Goal: Find specific page/section: Find specific page/section

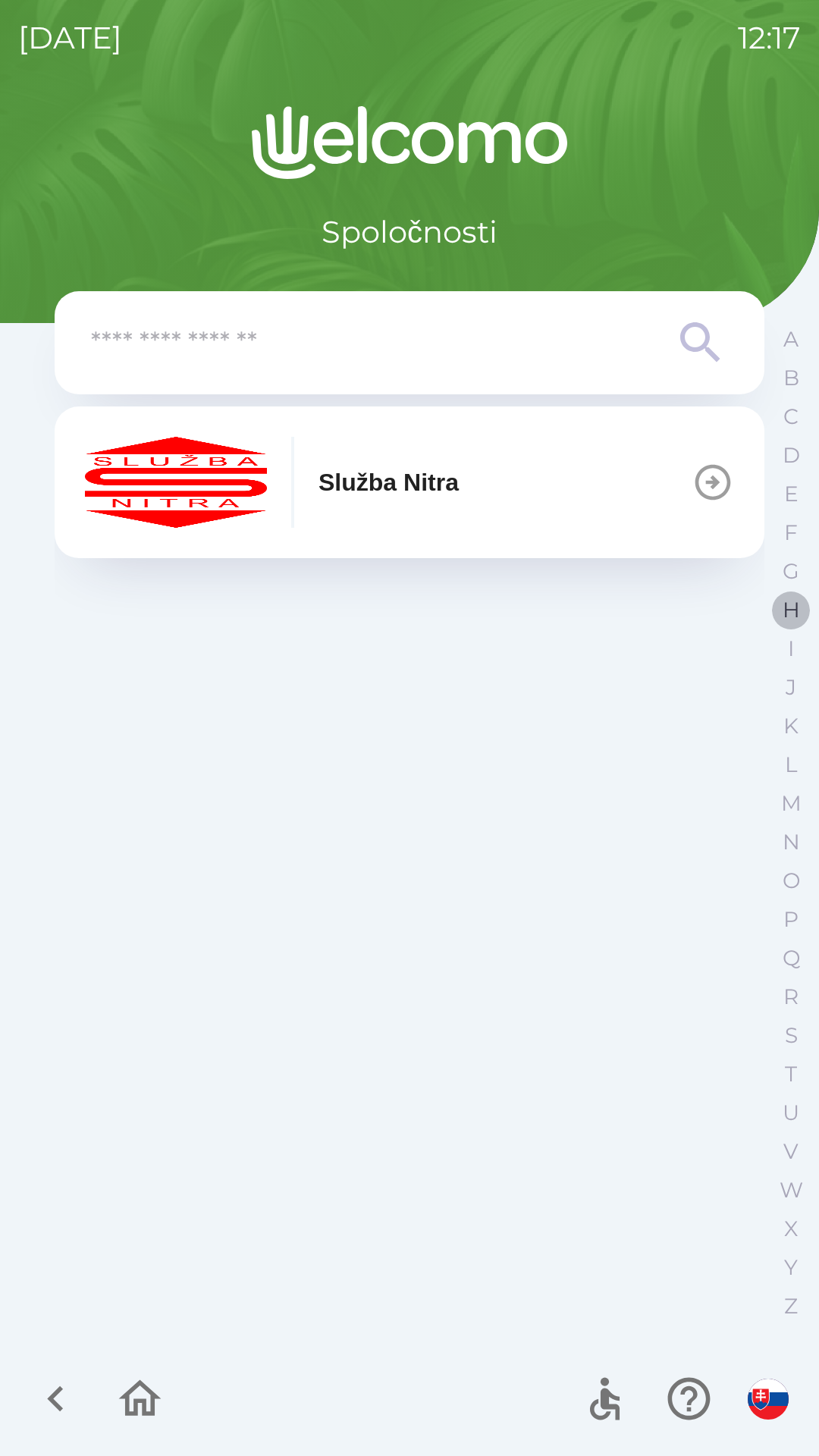
click at [784, 602] on p "H" at bounding box center [791, 609] width 17 height 27
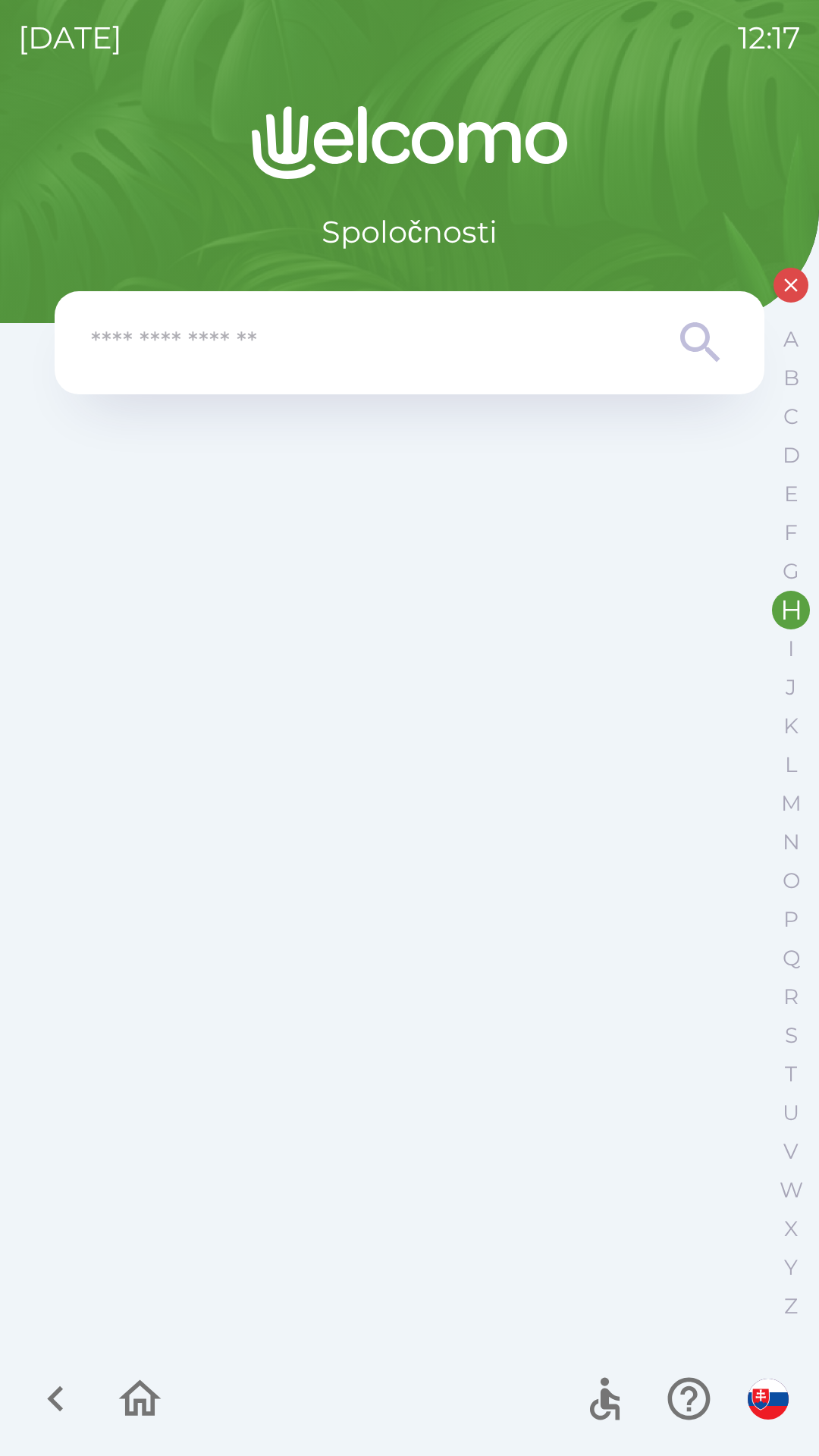
click at [154, 351] on input "text" at bounding box center [379, 343] width 577 height 42
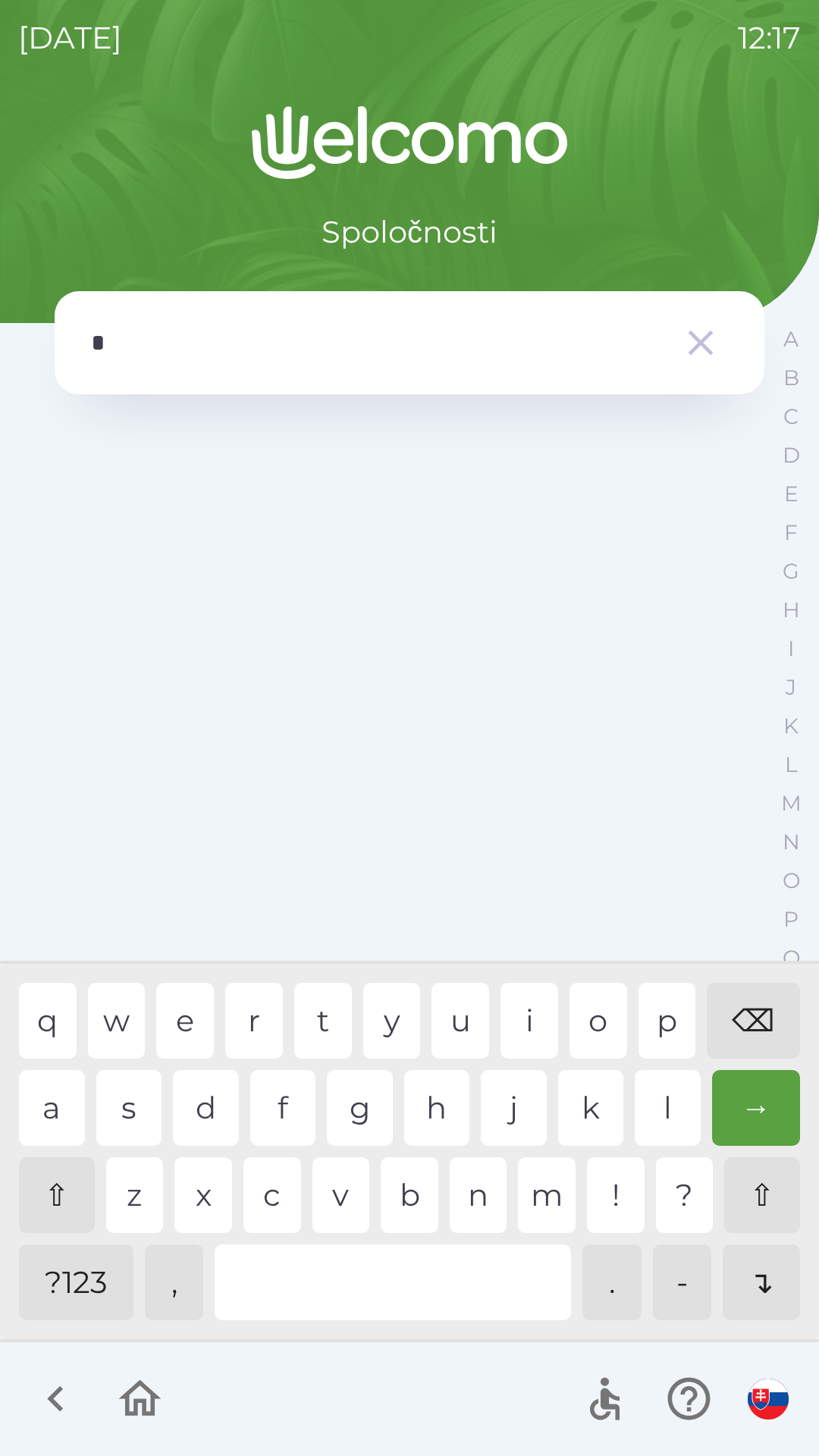
click at [425, 1098] on div "h" at bounding box center [437, 1108] width 66 height 76
click at [456, 1021] on div "u" at bounding box center [460, 1021] width 58 height 76
click at [537, 1189] on div "m" at bounding box center [546, 1195] width 58 height 76
type input "****"
click at [184, 1007] on div "e" at bounding box center [184, 1021] width 58 height 76
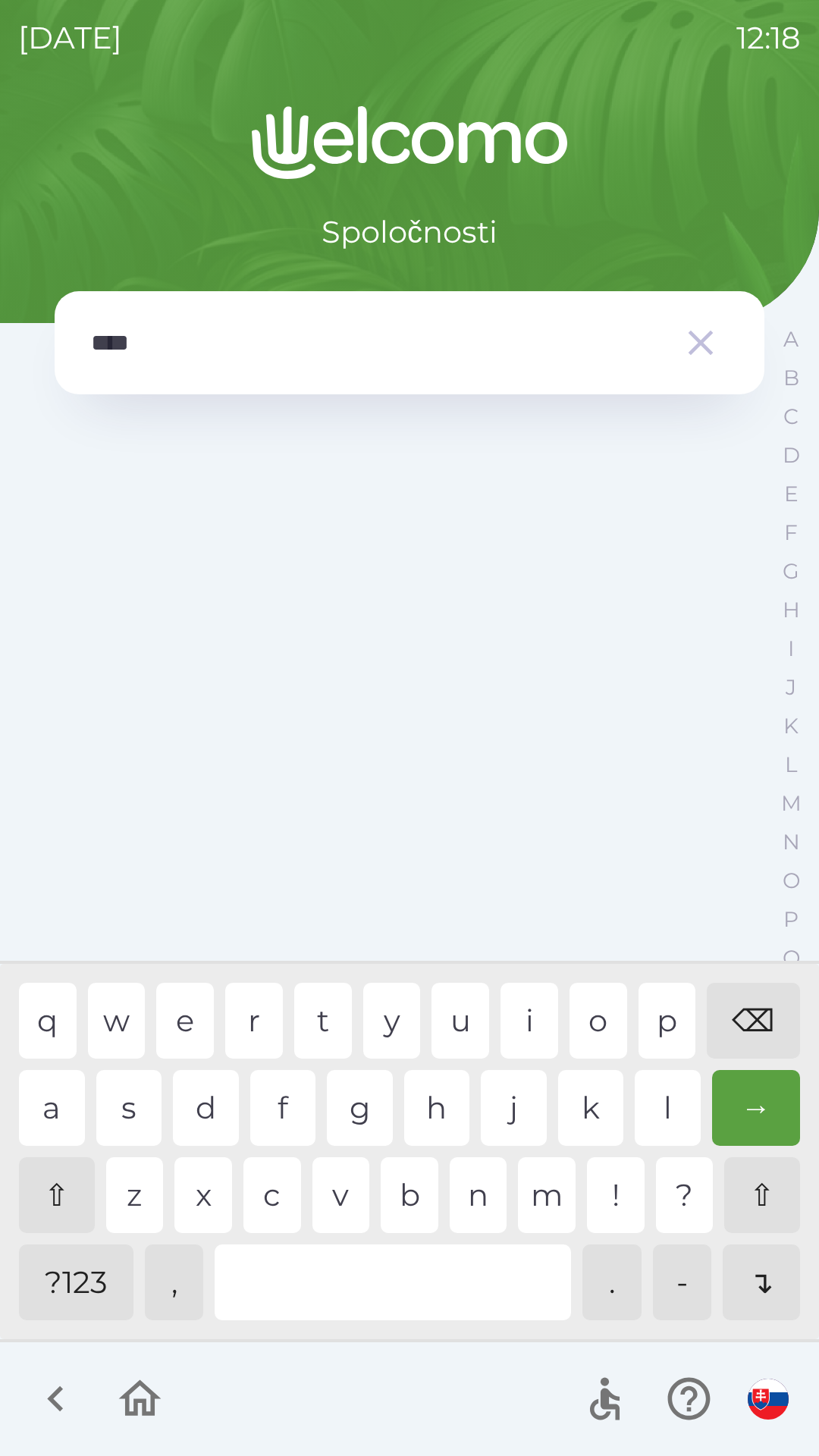
click at [693, 345] on icon "button" at bounding box center [700, 342] width 42 height 42
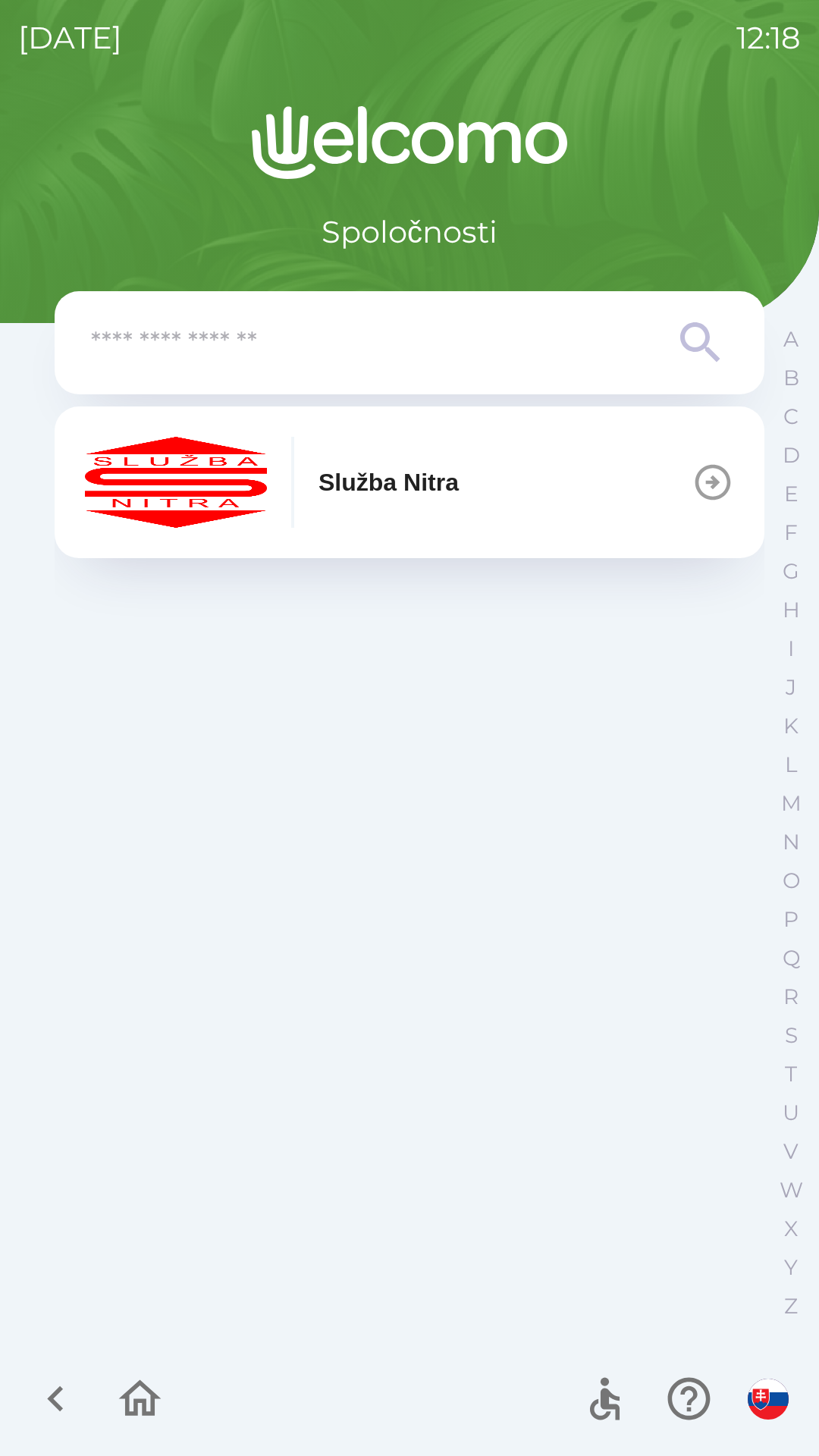
click at [402, 467] on p "Služba Nitra" at bounding box center [389, 482] width 140 height 36
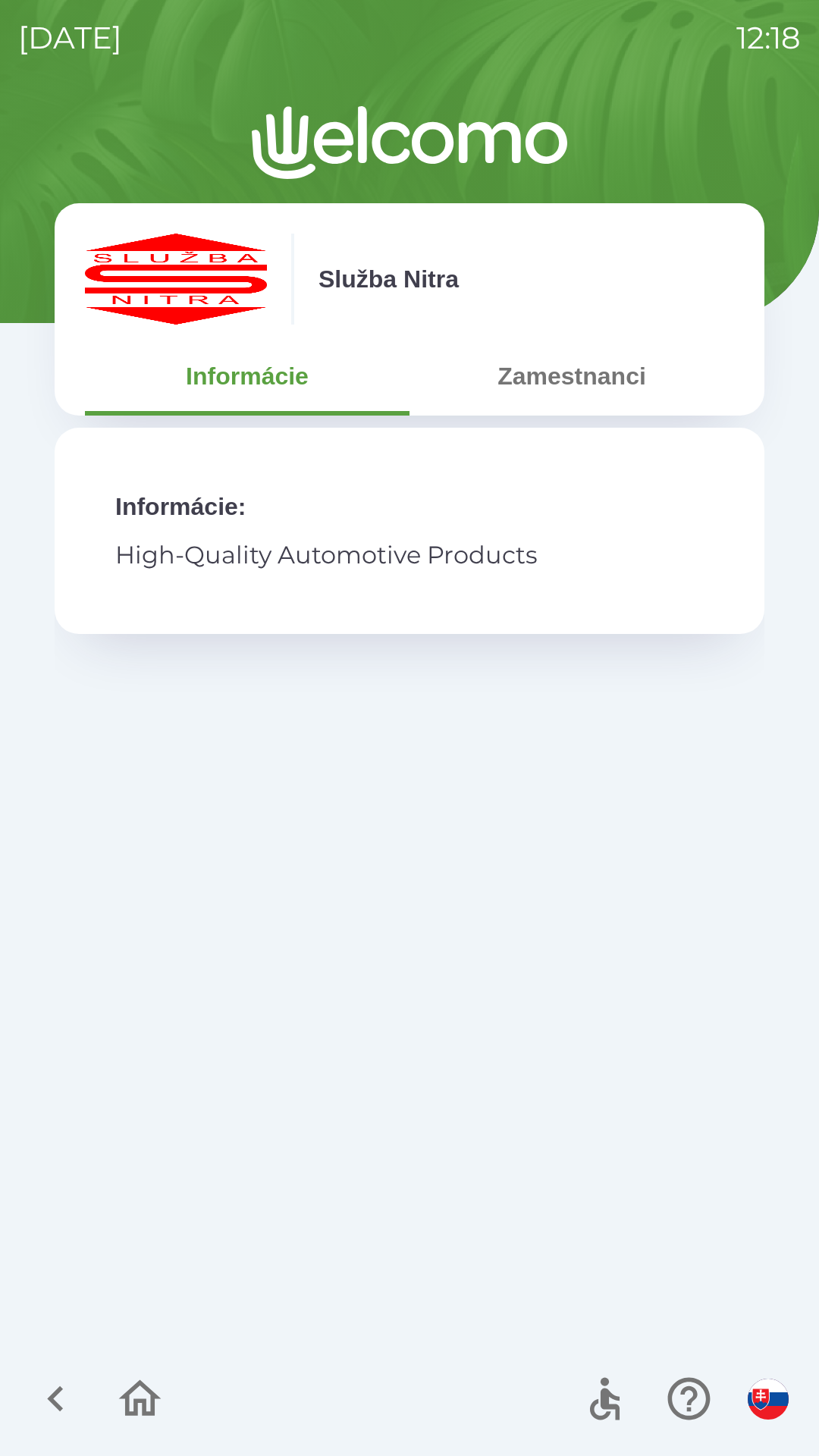
click at [540, 368] on button "Zamestnanci" at bounding box center [571, 376] width 325 height 55
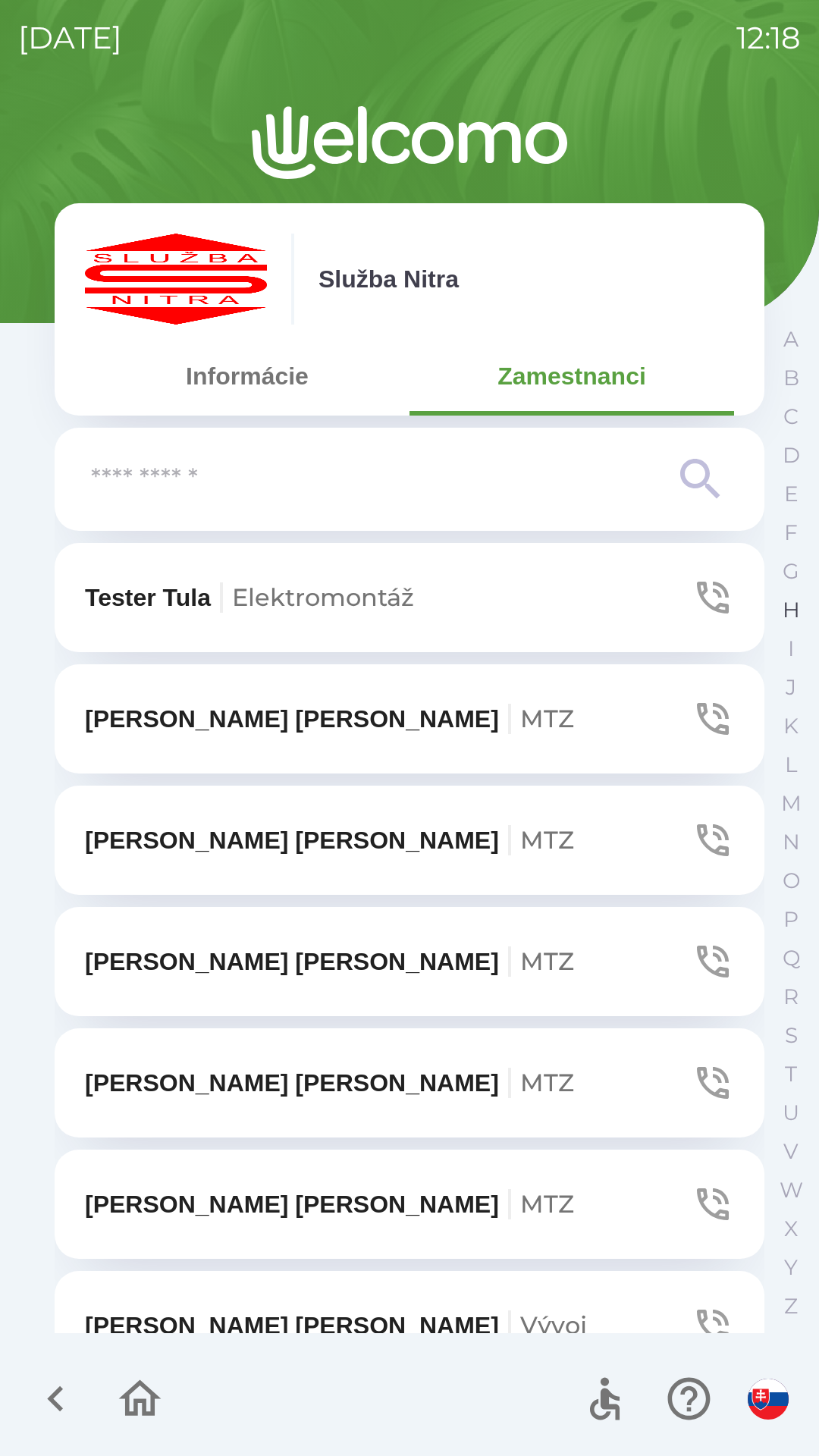
click at [780, 601] on button "H" at bounding box center [791, 609] width 38 height 39
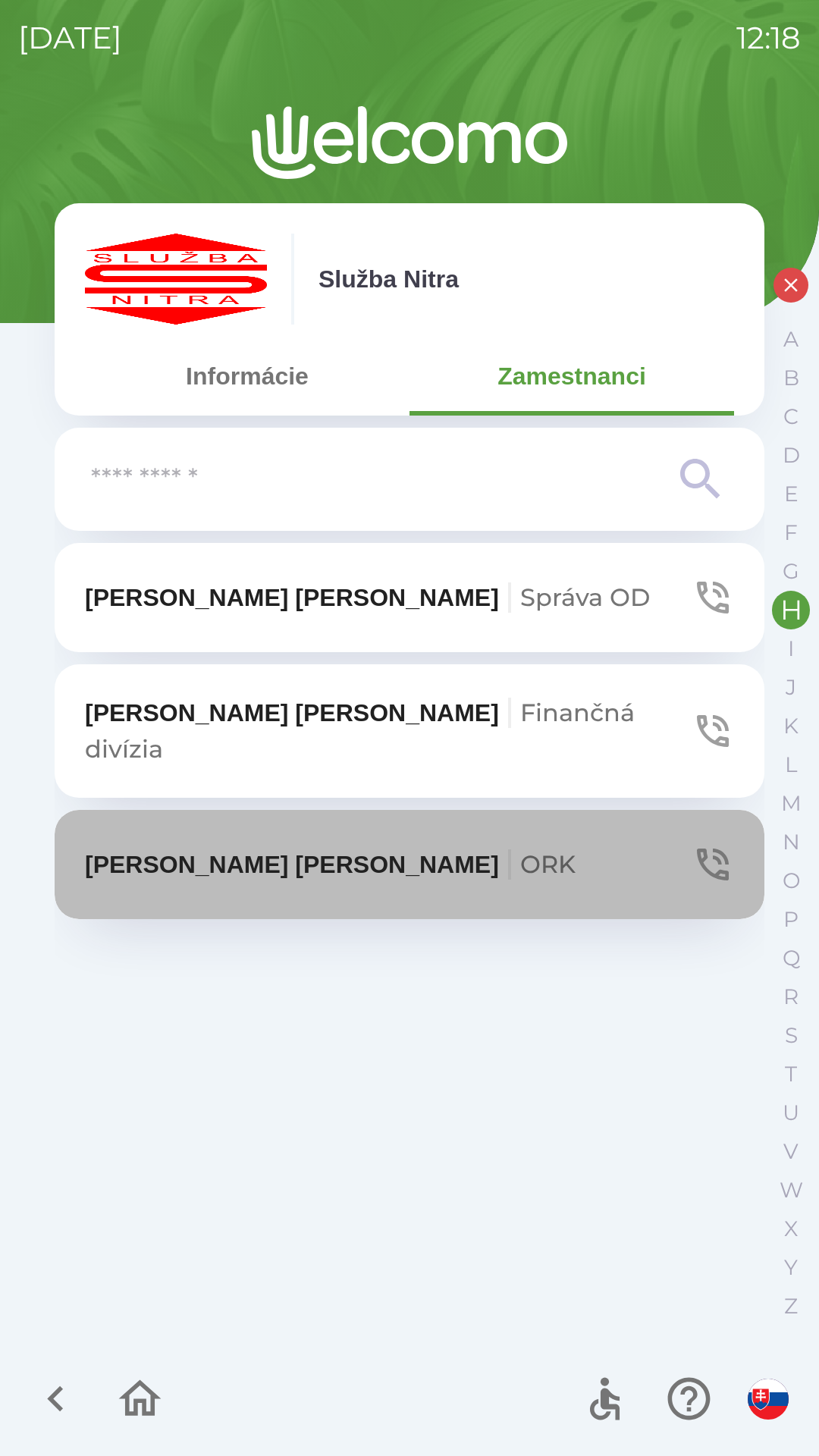
click at [232, 819] on button "[PERSON_NAME]" at bounding box center [410, 864] width 710 height 109
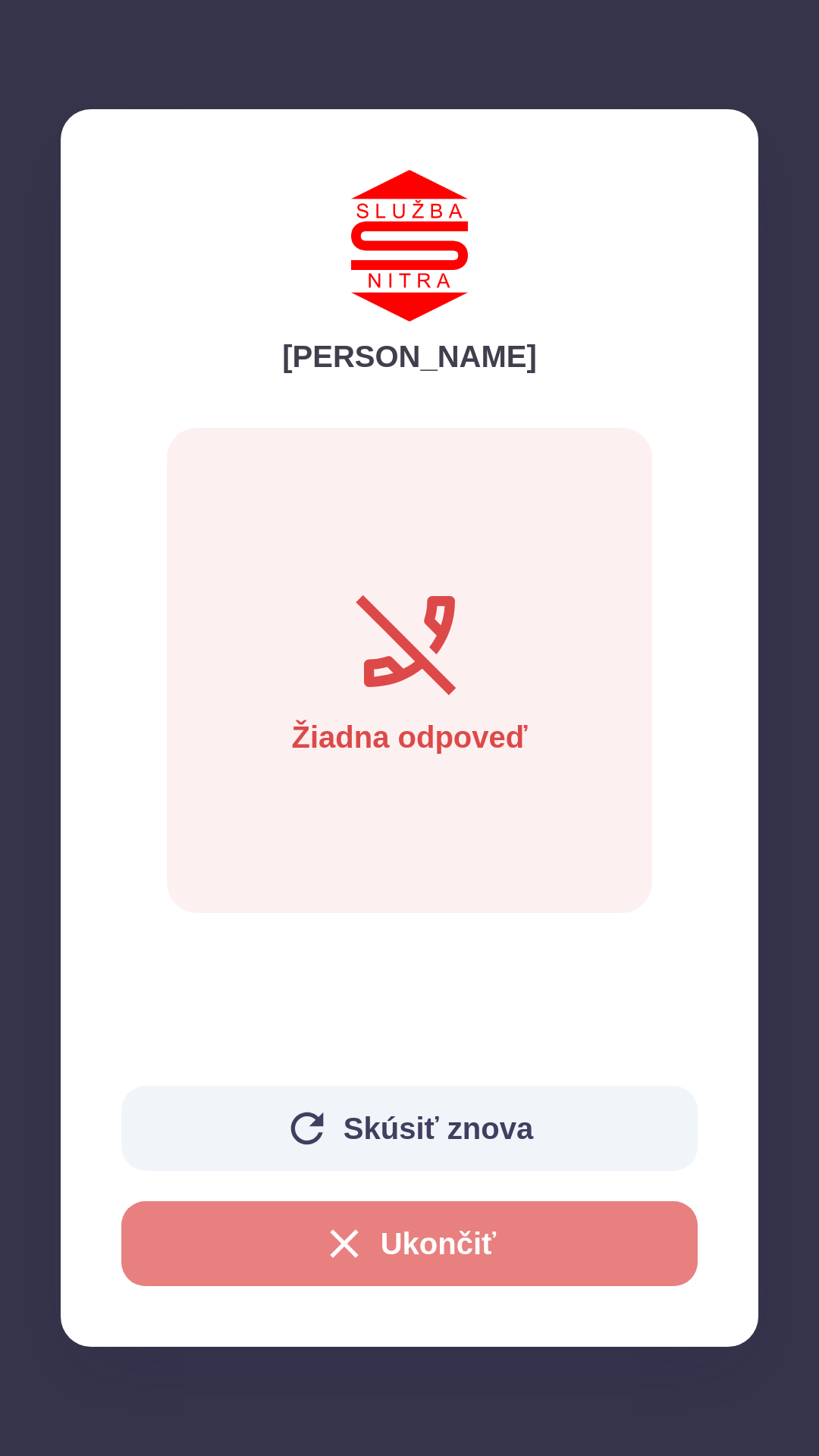
click at [369, 1254] on button "Ukončiť" at bounding box center [410, 1243] width 577 height 85
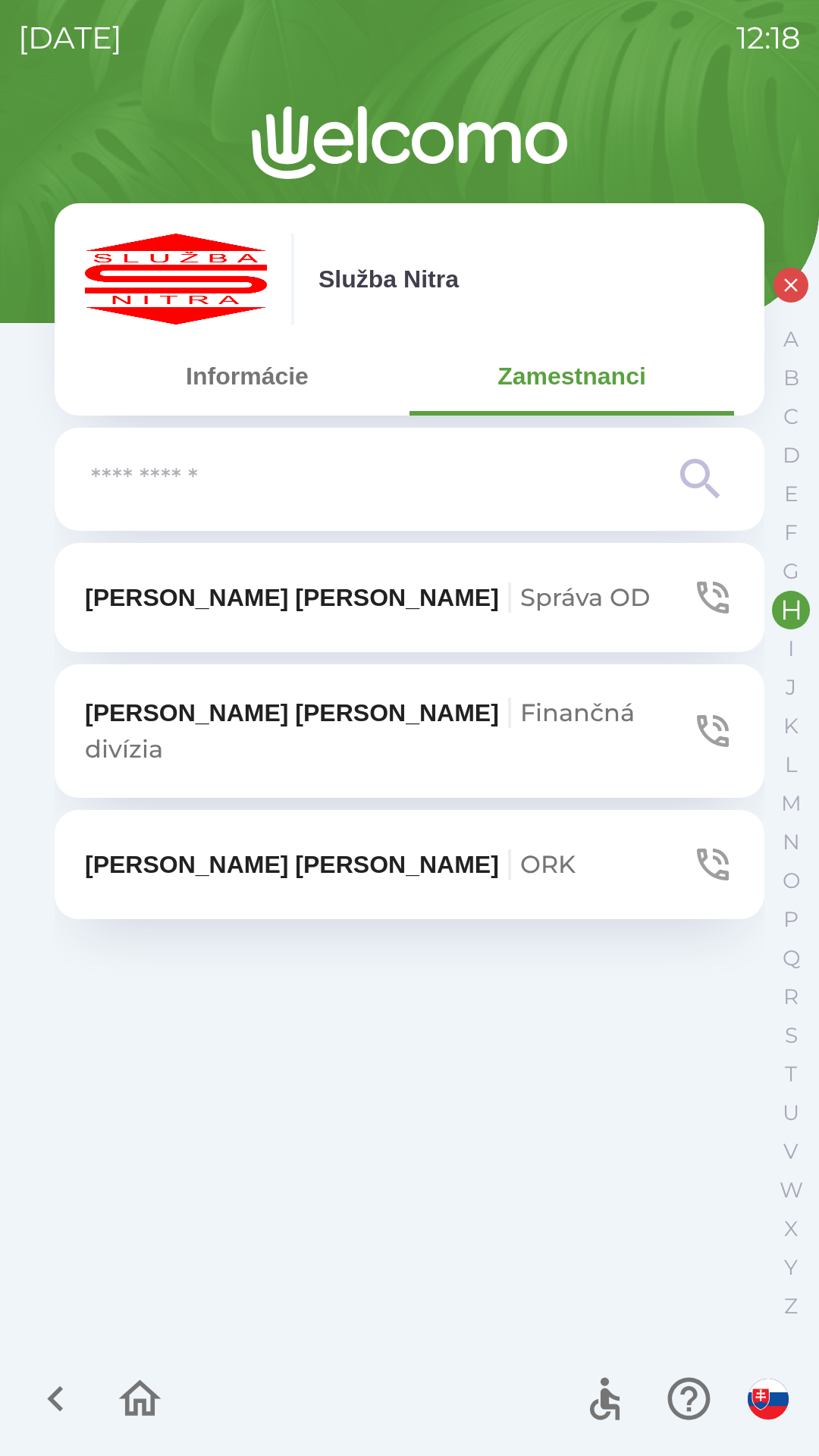
click at [277, 380] on button "Informácie" at bounding box center [247, 376] width 325 height 55
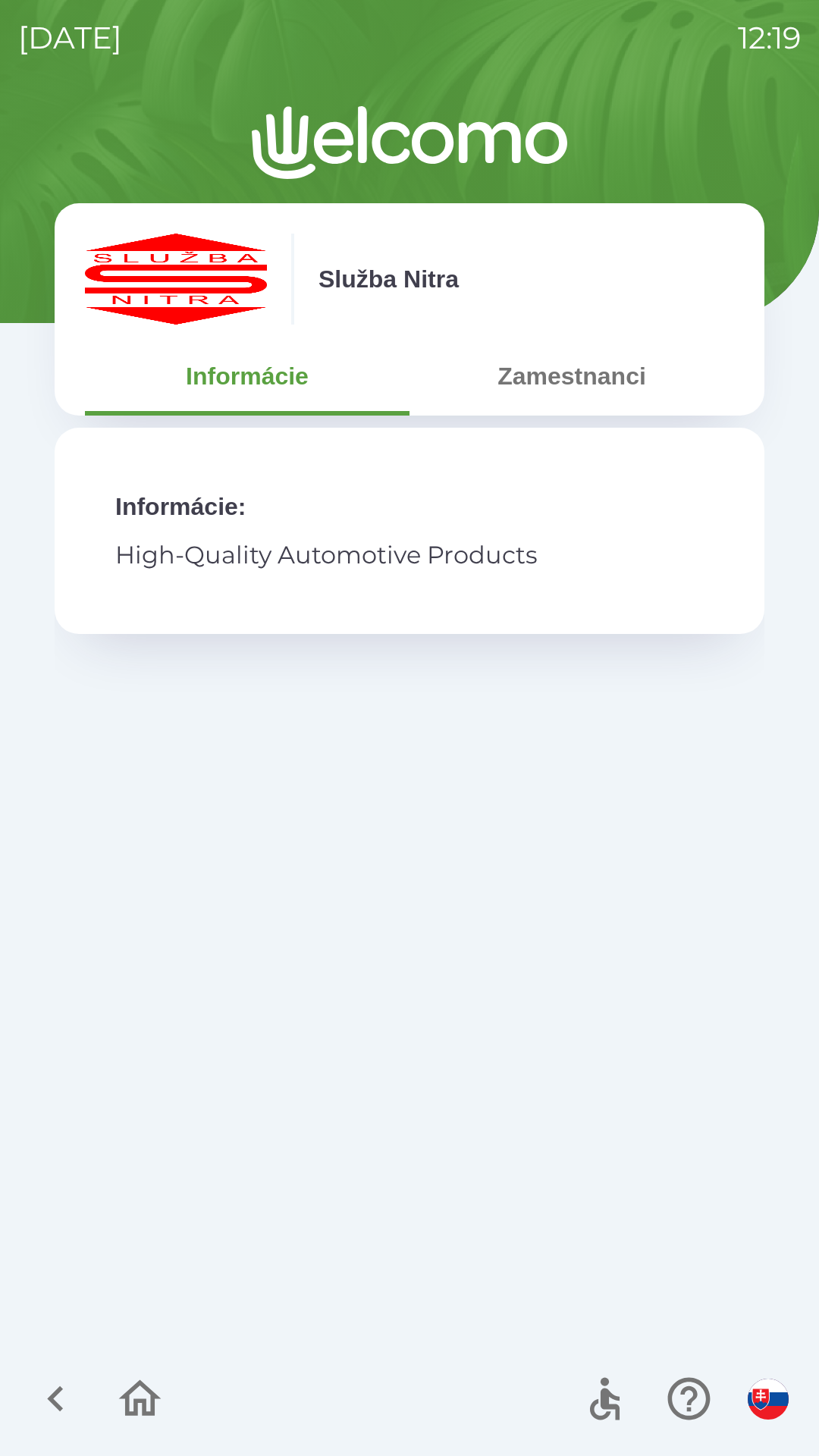
click at [374, 558] on p "High-Quality Automotive Products" at bounding box center [410, 555] width 589 height 36
click at [139, 1402] on icon "button" at bounding box center [140, 1398] width 42 height 36
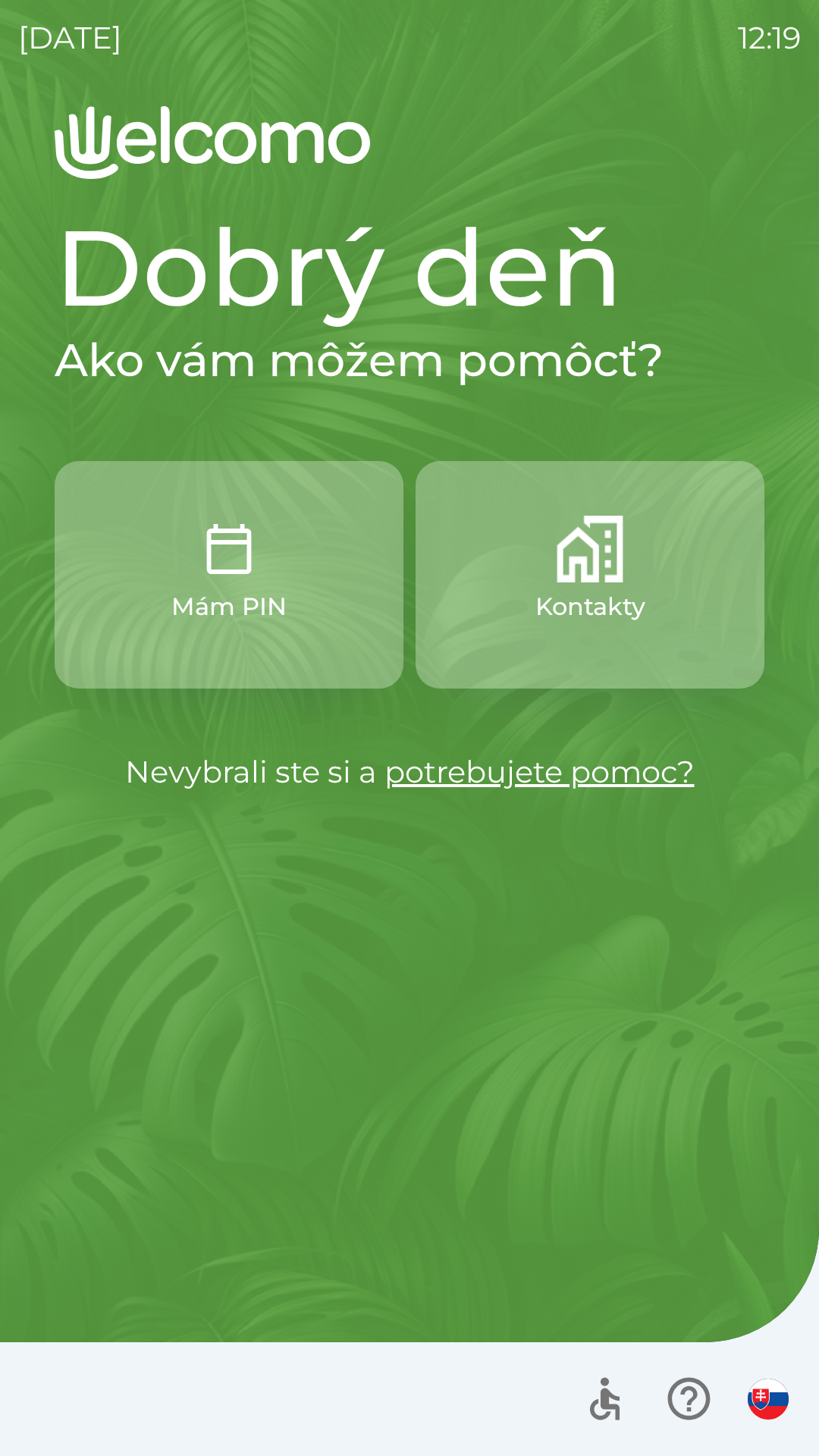
click at [610, 587] on button "Kontakty" at bounding box center [590, 574] width 349 height 228
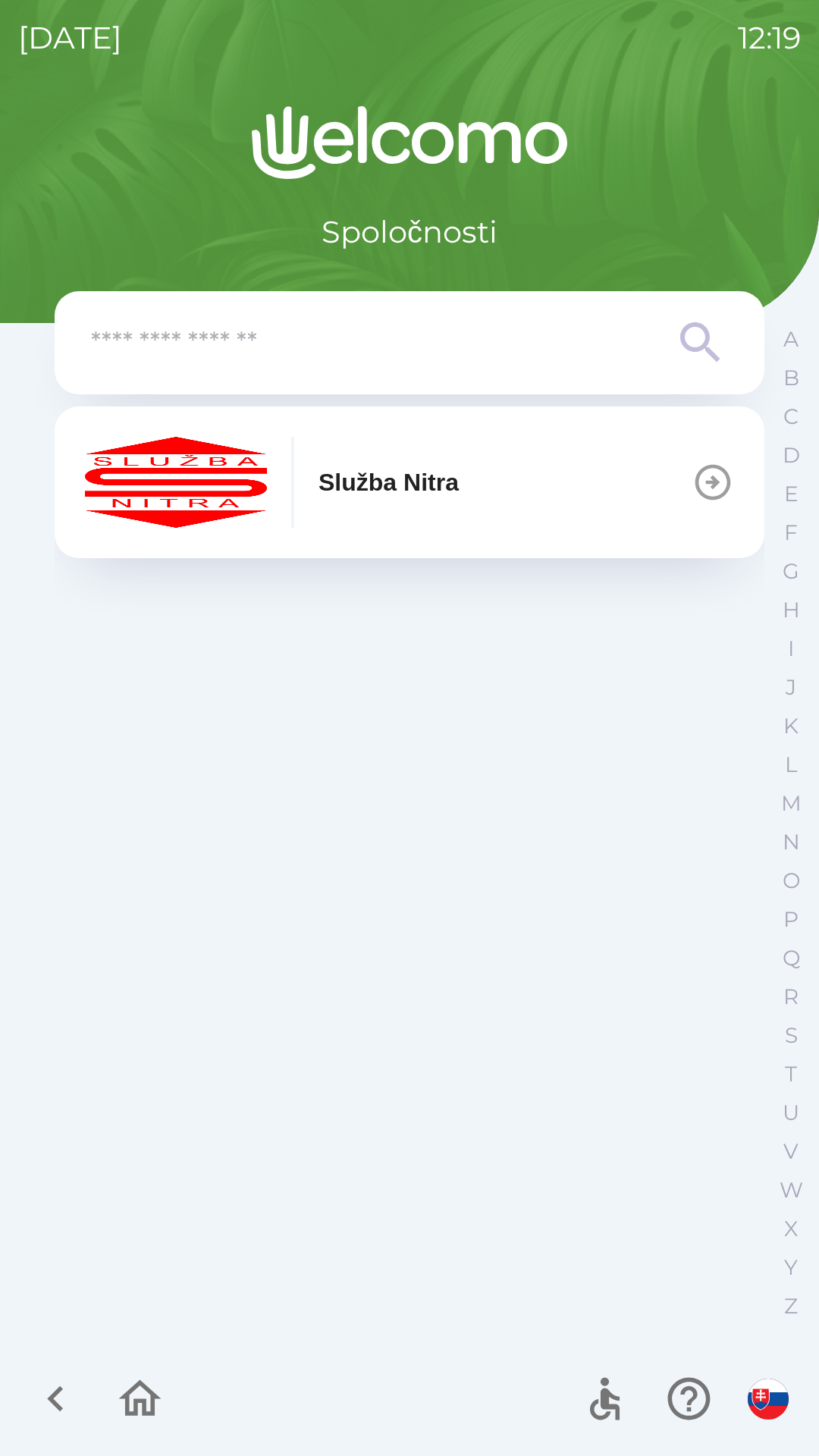
click at [706, 486] on icon "button" at bounding box center [713, 481] width 42 height 42
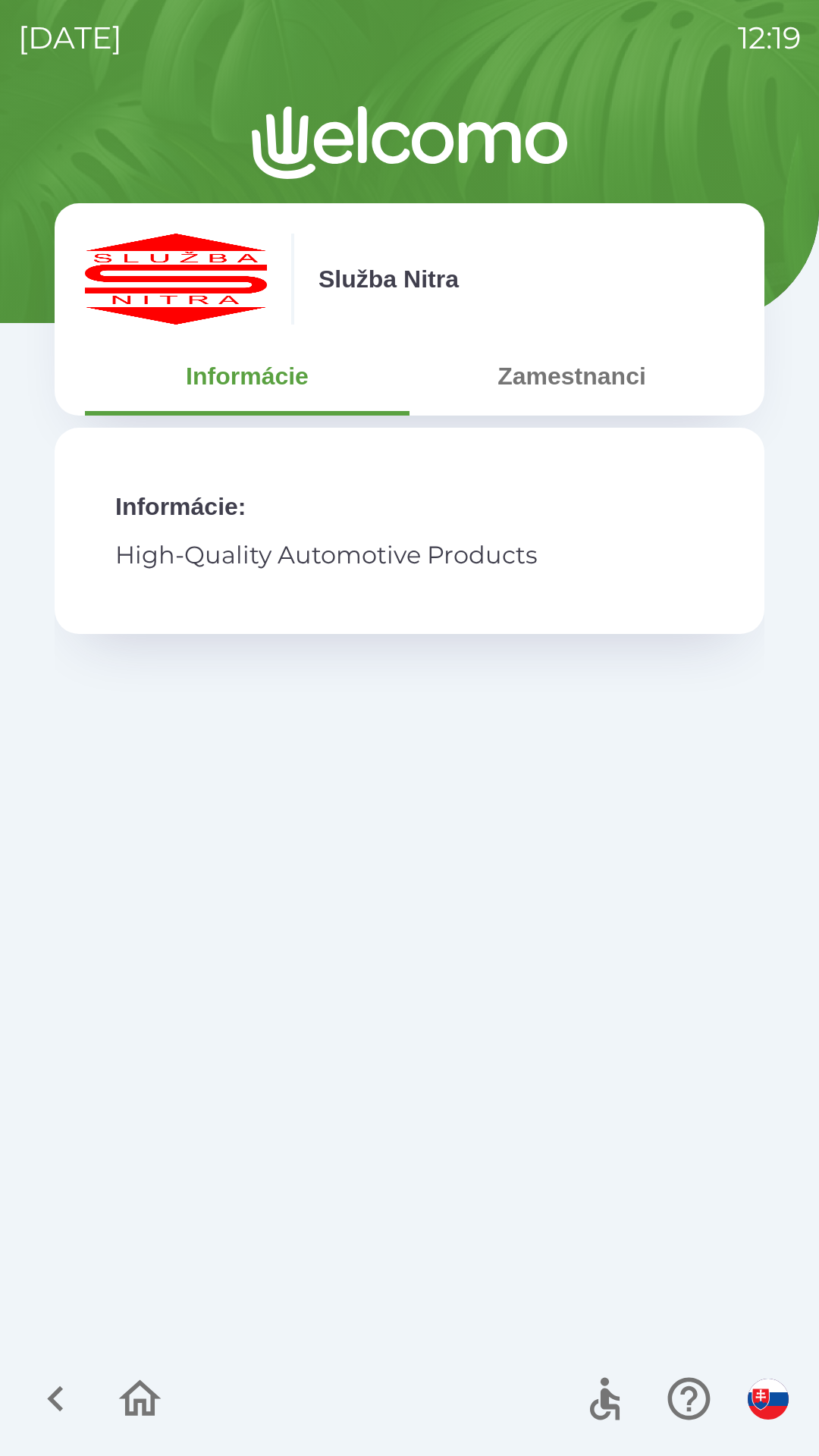
click at [588, 376] on button "Zamestnanci" at bounding box center [571, 376] width 325 height 55
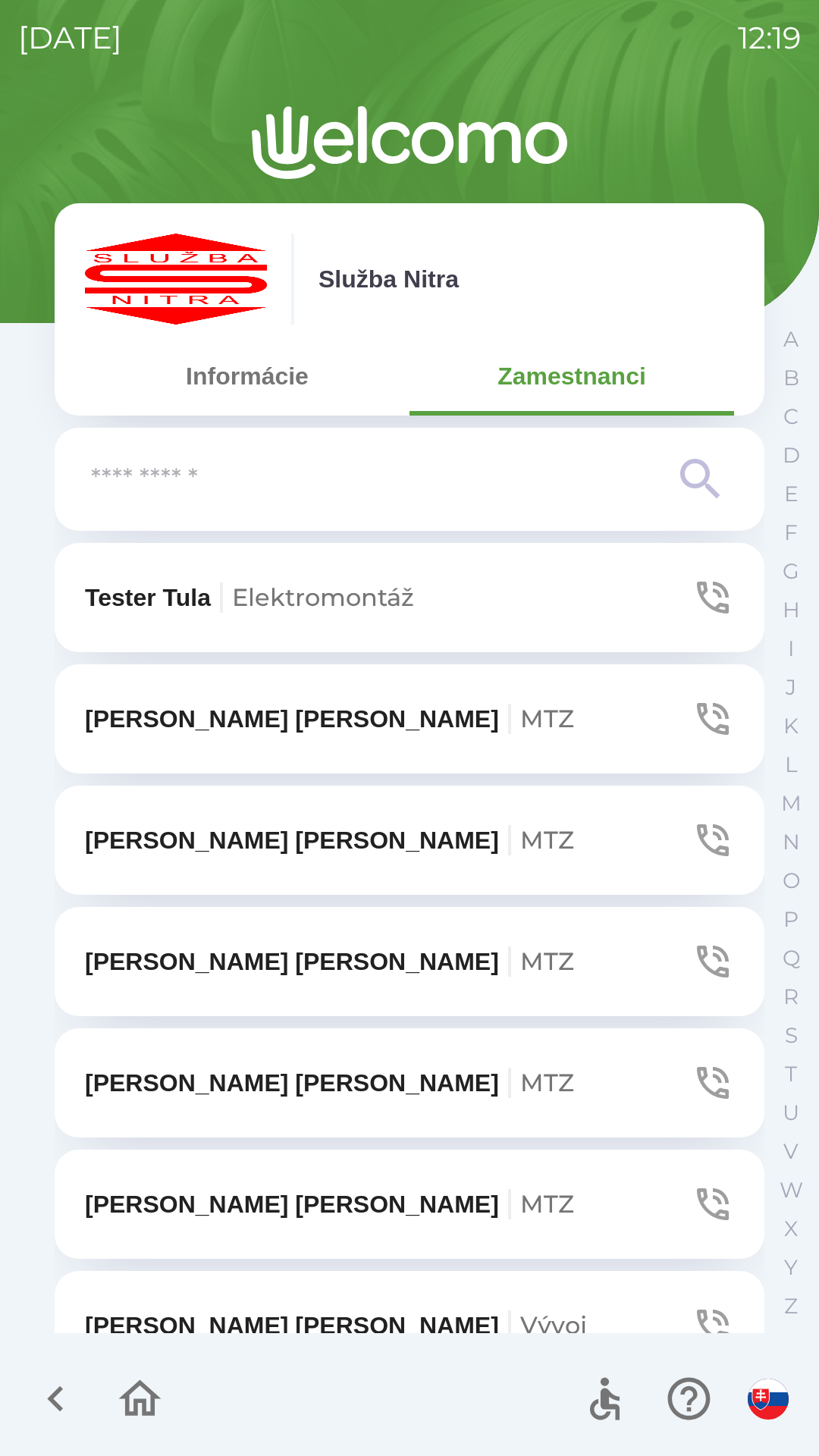
click at [370, 1034] on button "[PERSON_NAME] MTZ" at bounding box center [410, 1083] width 710 height 109
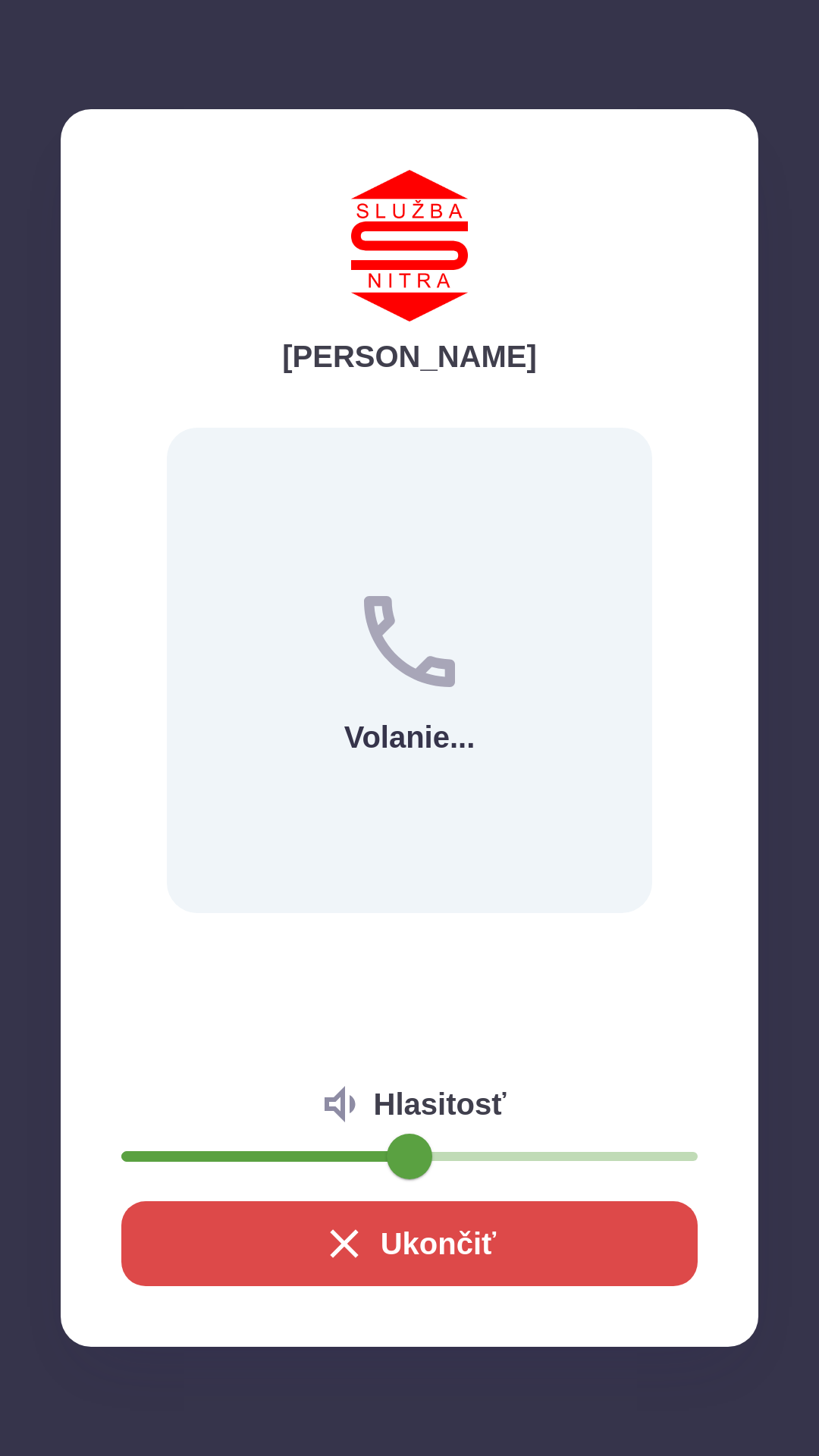
scroll to position [884, 0]
click at [480, 1242] on button "Ukončiť" at bounding box center [410, 1243] width 577 height 85
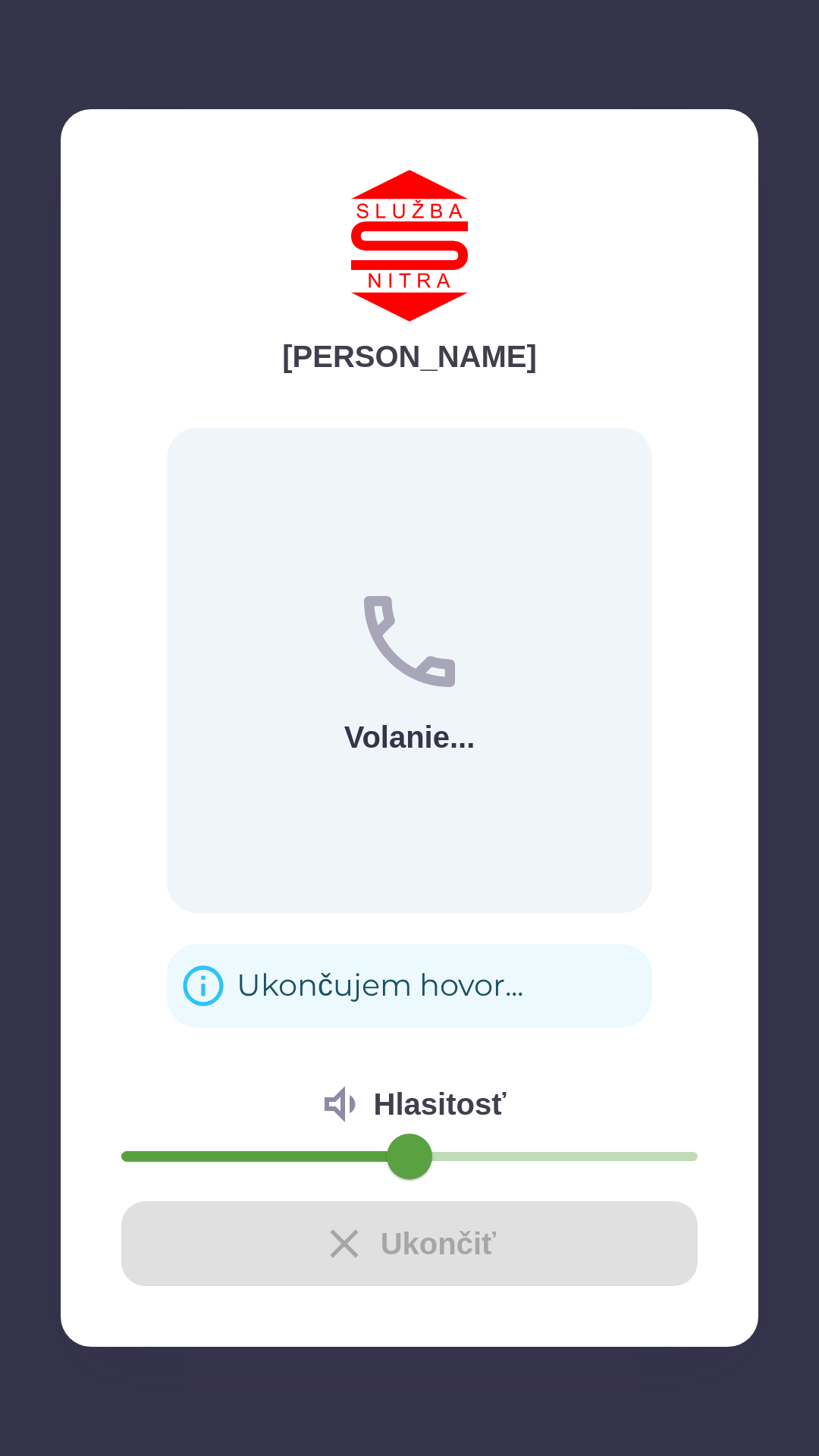
click at [474, 1255] on div "Ukončiť" at bounding box center [410, 1243] width 577 height 85
click at [0, 1157] on div "[DATE] 12:19 Služba Nitra Informácie Zamestnanci Tester Tula Elektromontáž [PER…" at bounding box center [410, 728] width 819 height 1456
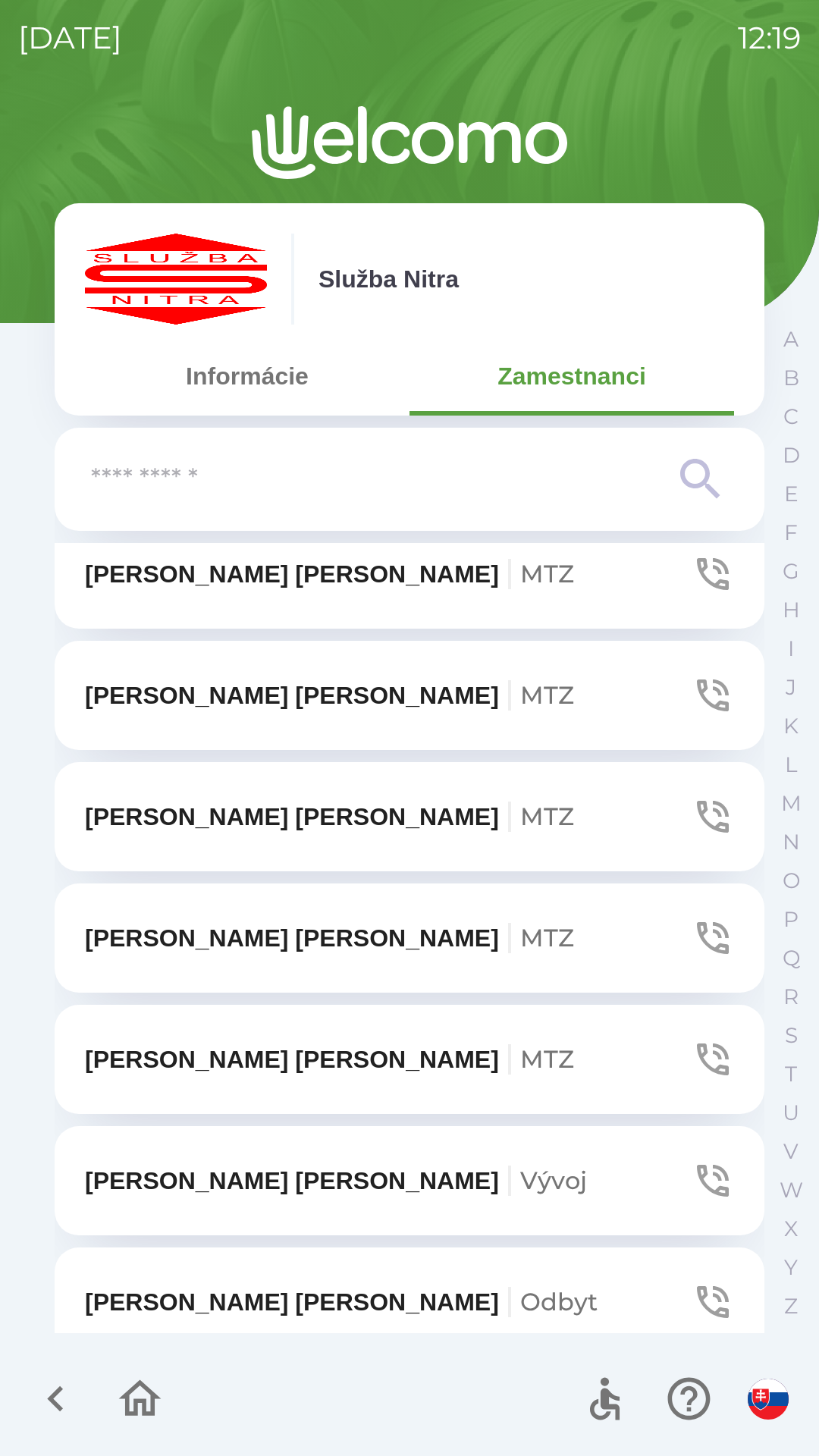
drag, startPoint x: 818, startPoint y: 1195, endPoint x: 6, endPoint y: 1099, distance: 817.7
click at [6, 1099] on div "[DATE] 12:19 Služba Nitra Informácie Zamestnanci Tester Tula Elektromontáž [PER…" at bounding box center [410, 728] width 819 height 1456
click at [3, 1111] on div "[DATE] 12:19 Služba Nitra Informácie Zamestnanci Tester Tula Elektromontáž [PER…" at bounding box center [410, 728] width 819 height 1456
click at [272, 390] on button "Informácie" at bounding box center [247, 376] width 325 height 55
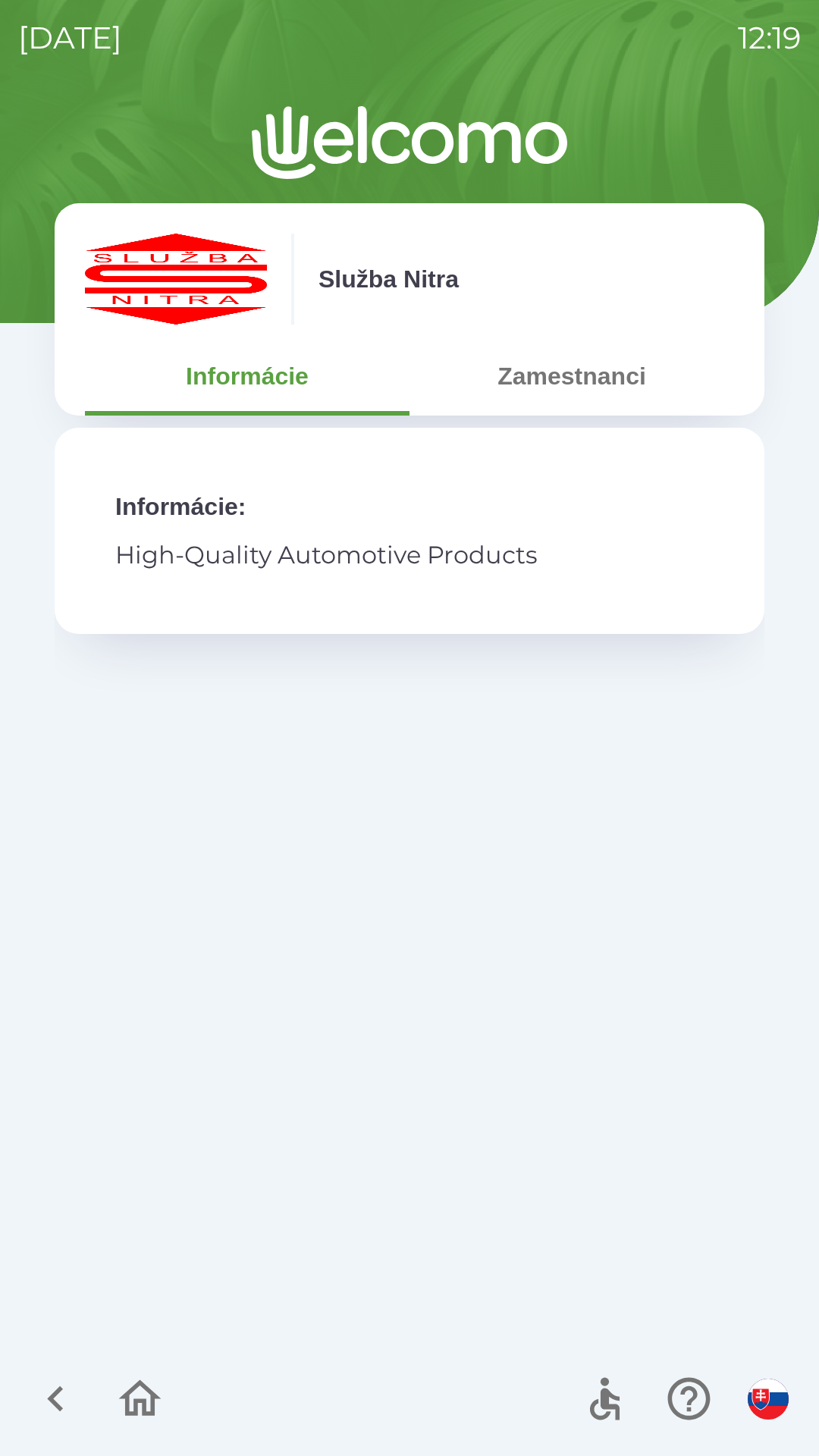
click at [138, 1389] on icon "button" at bounding box center [139, 1398] width 51 height 51
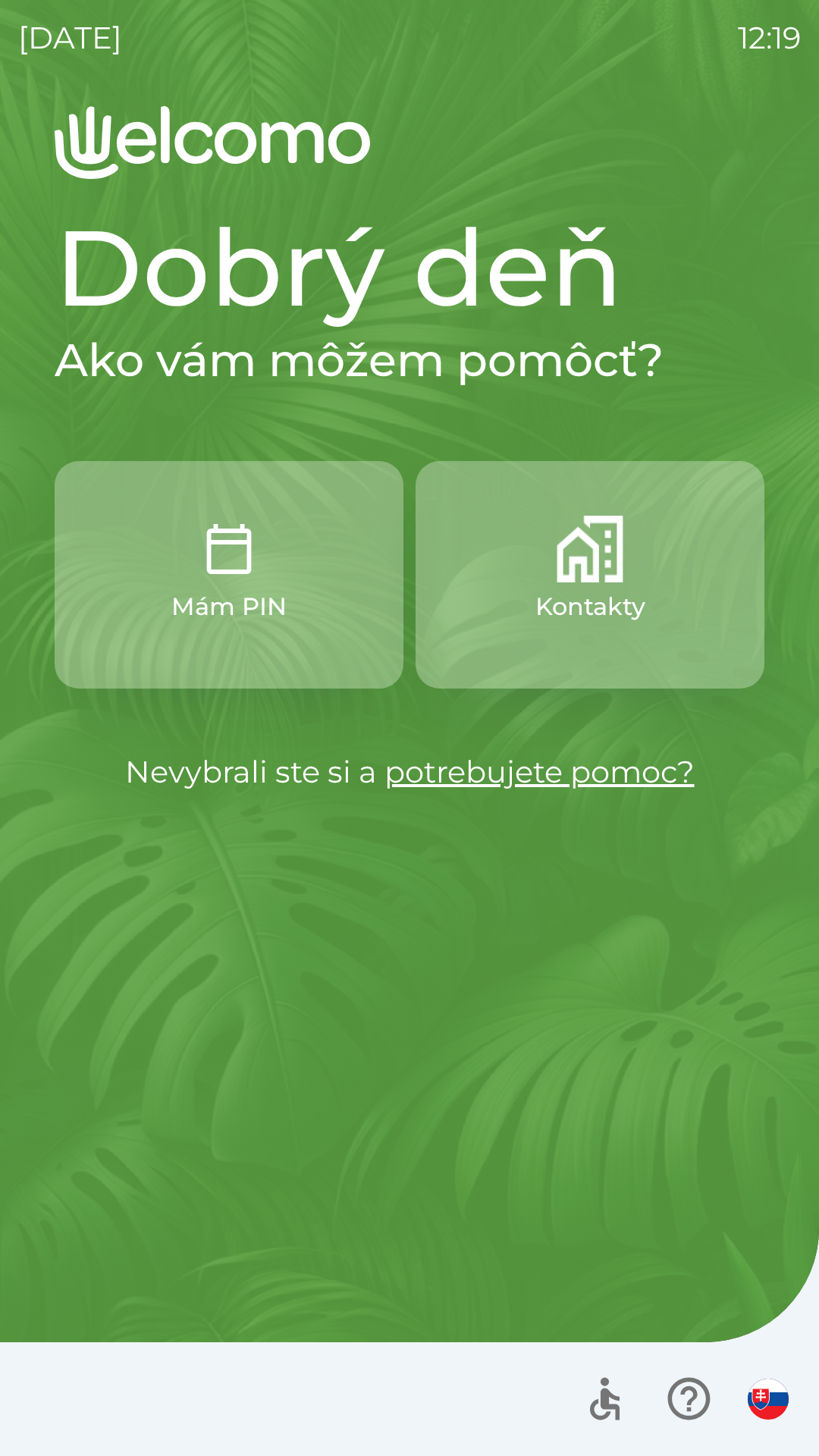
click at [537, 762] on link "potrebujete pomoc?" at bounding box center [539, 771] width 310 height 37
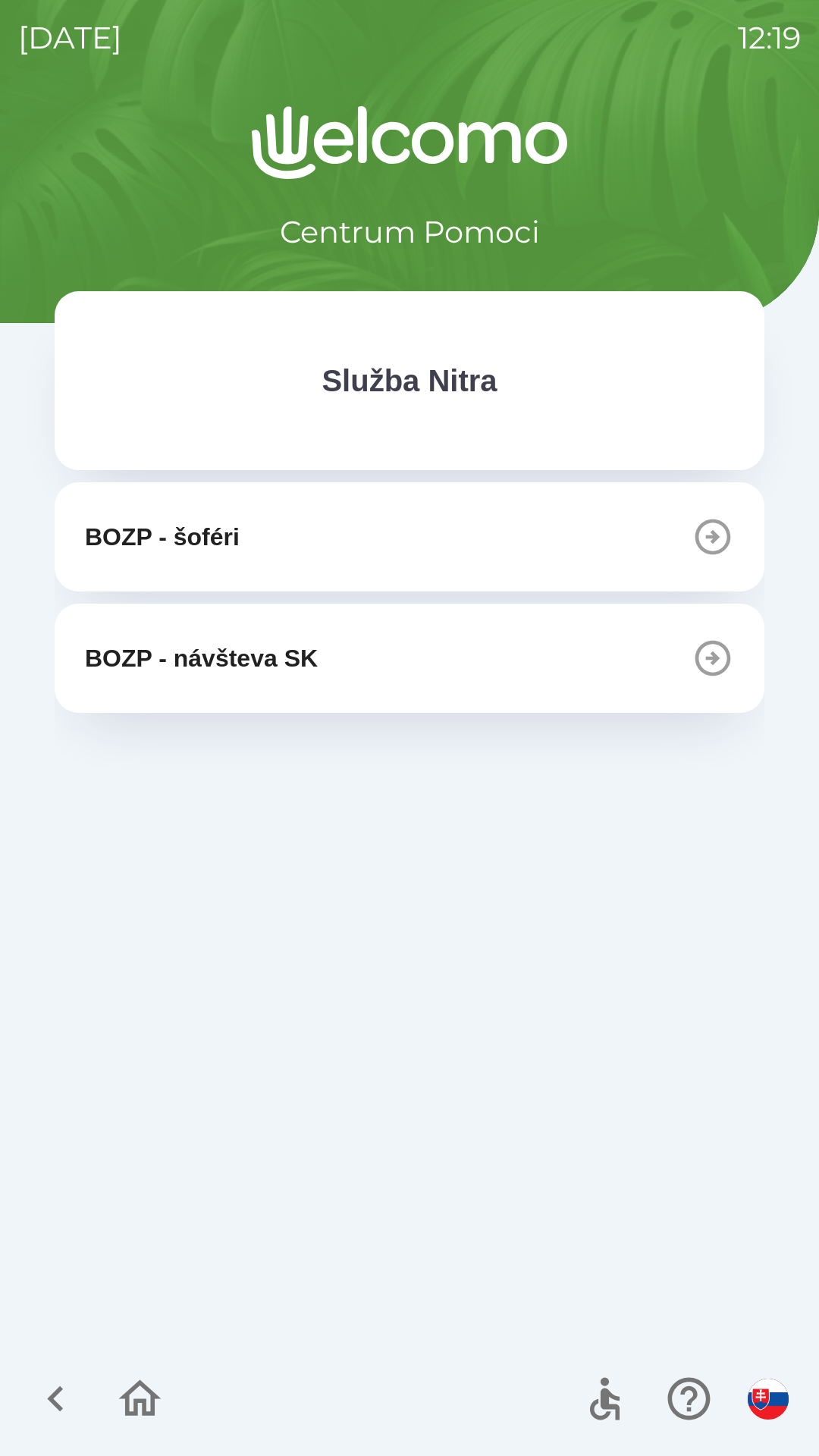
click at [449, 398] on p "Služba Nitra" at bounding box center [409, 380] width 175 height 46
click at [58, 1382] on icon "button" at bounding box center [55, 1398] width 51 height 51
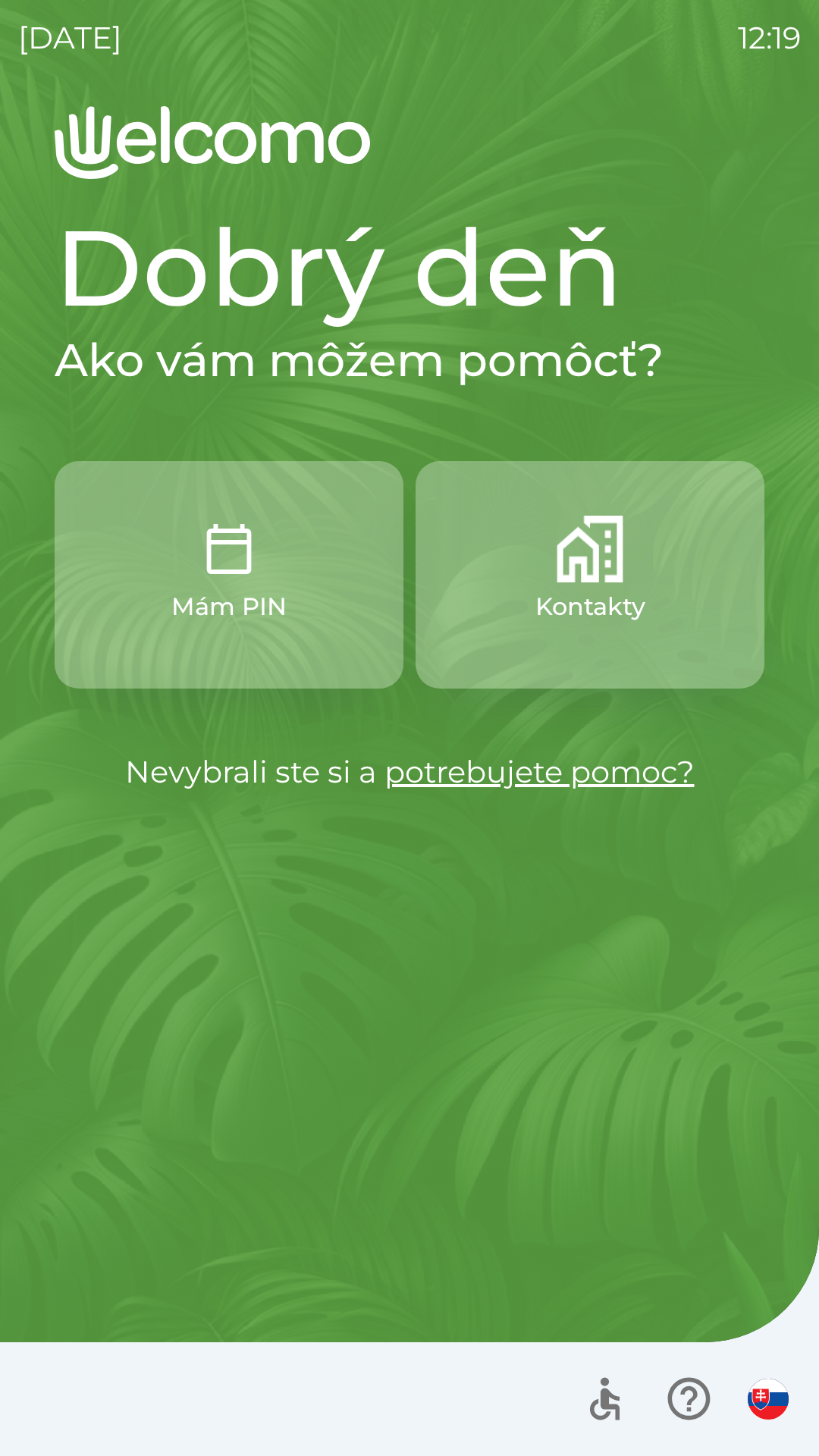
click at [612, 586] on button "Kontakty" at bounding box center [590, 574] width 349 height 228
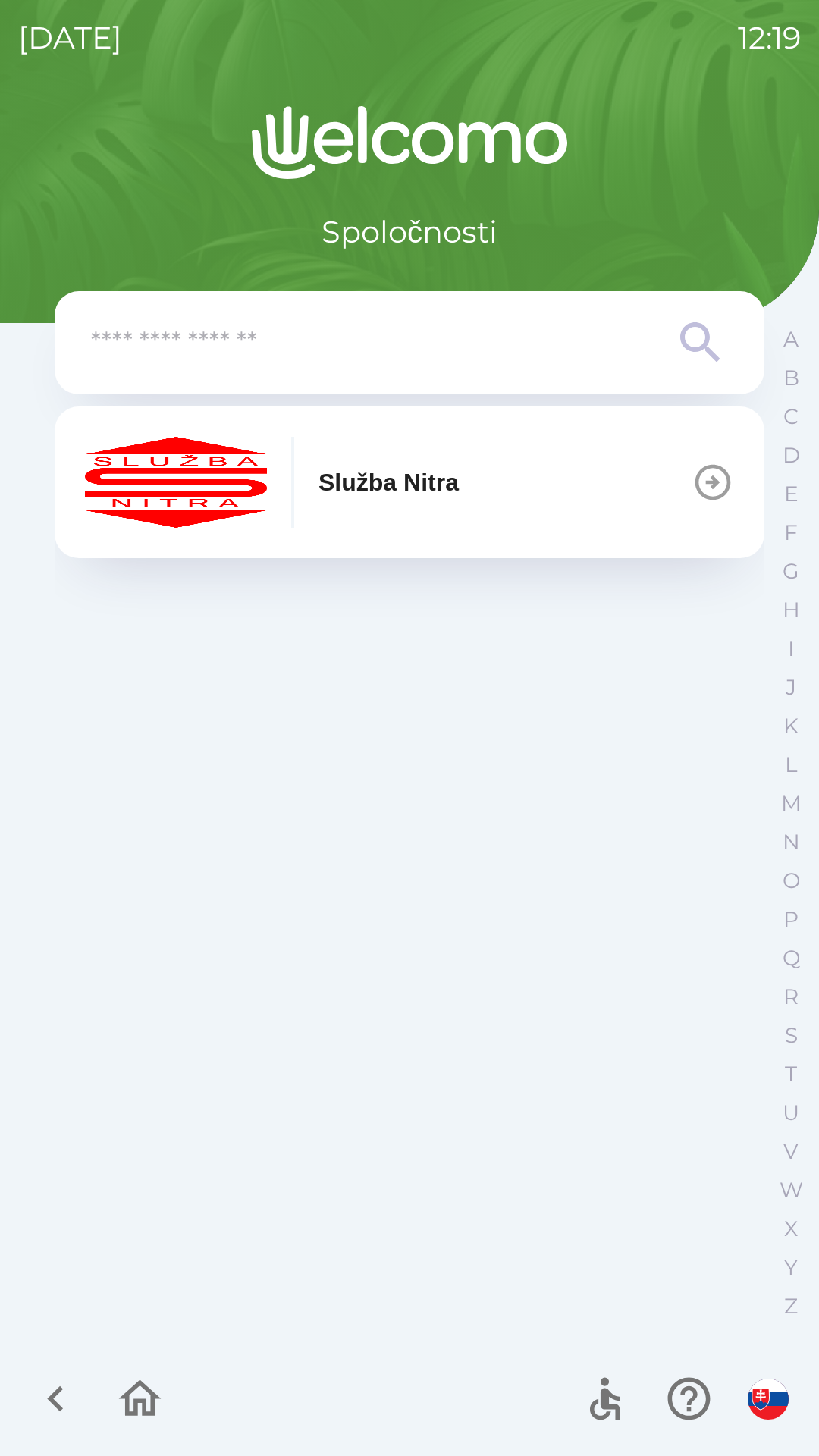
click at [650, 472] on button "Služba Nitra" at bounding box center [410, 481] width 710 height 151
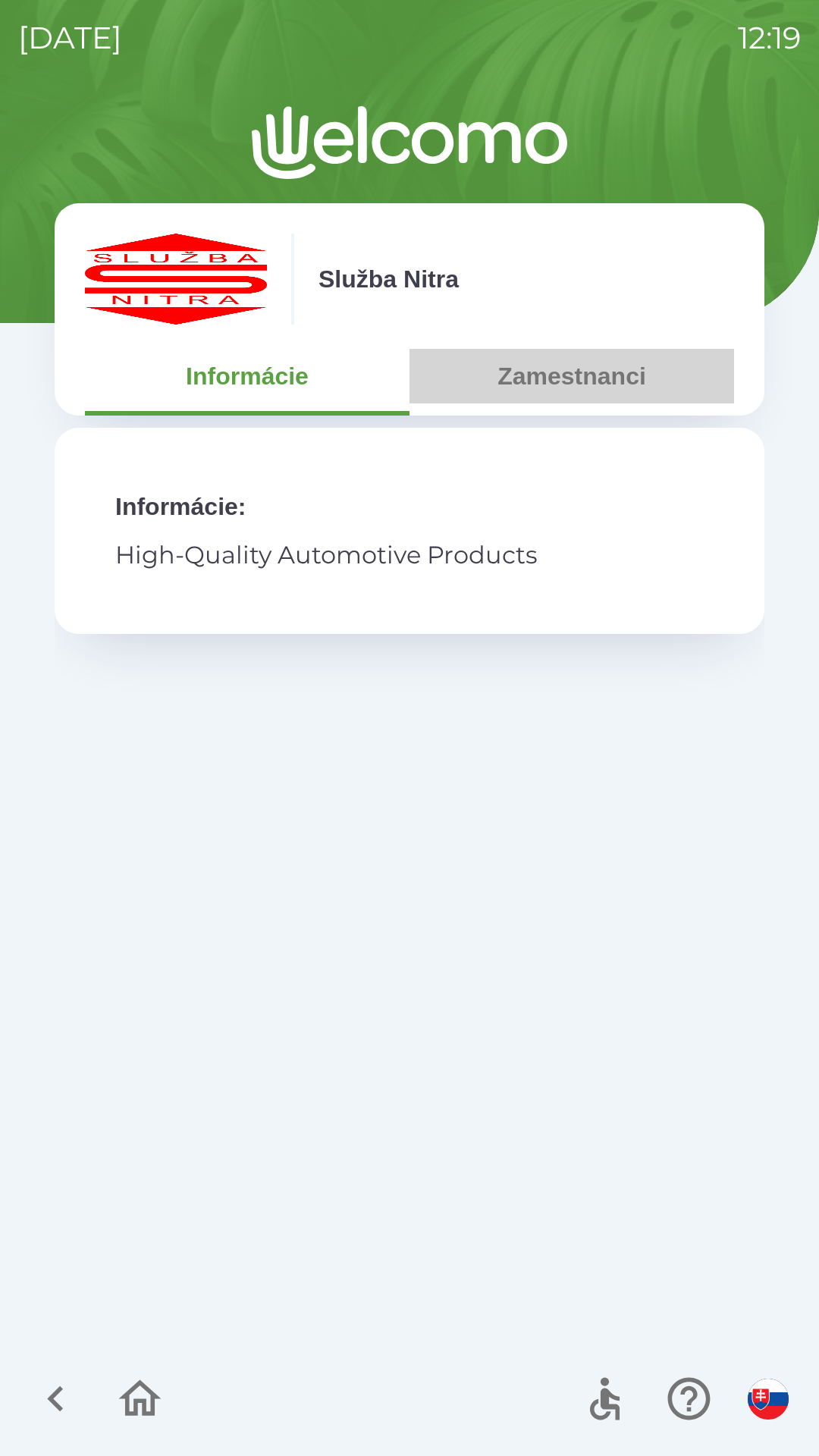
click at [614, 391] on button "Zamestnanci" at bounding box center [571, 376] width 325 height 55
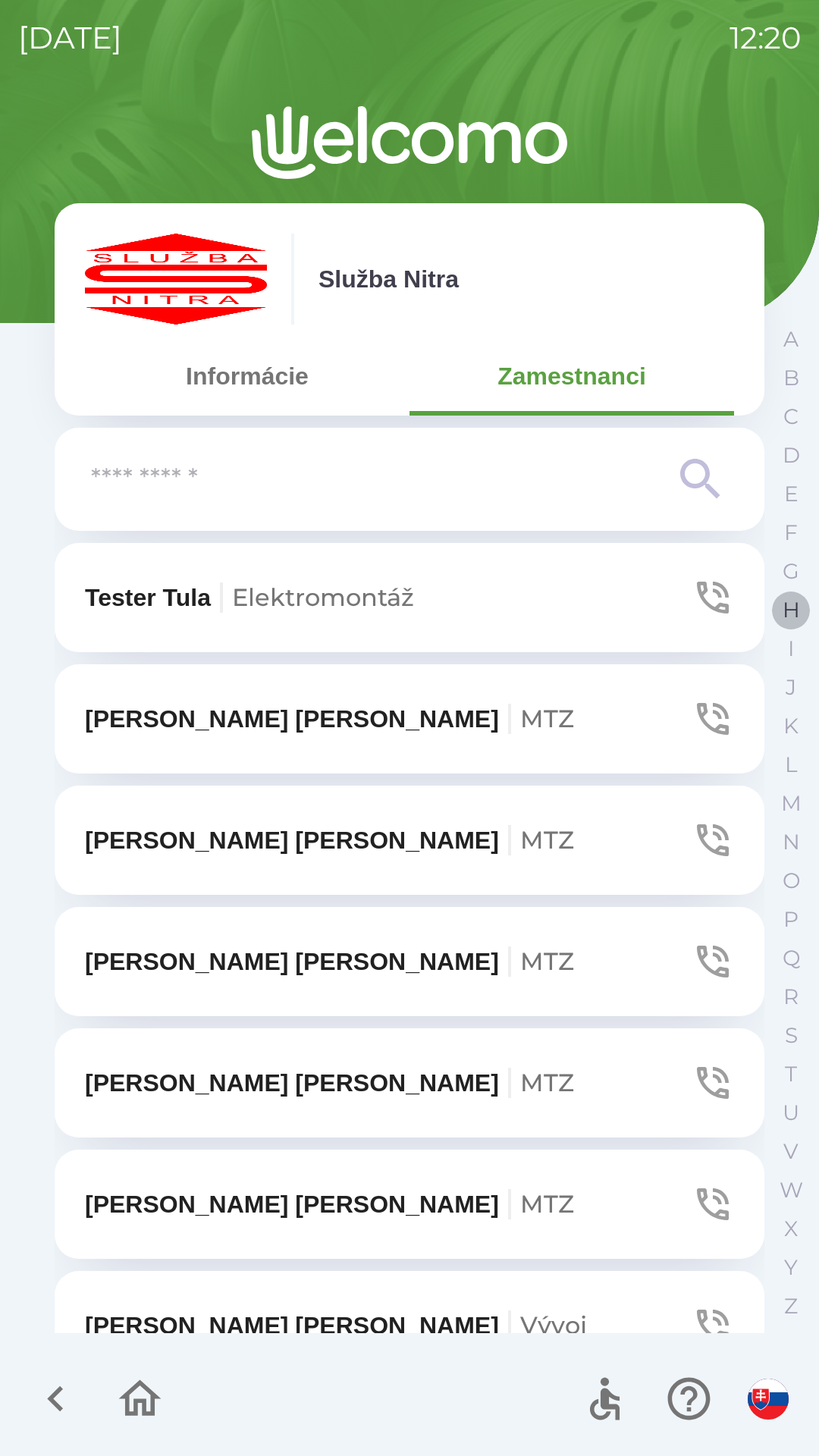
click at [784, 615] on p "H" at bounding box center [791, 609] width 17 height 27
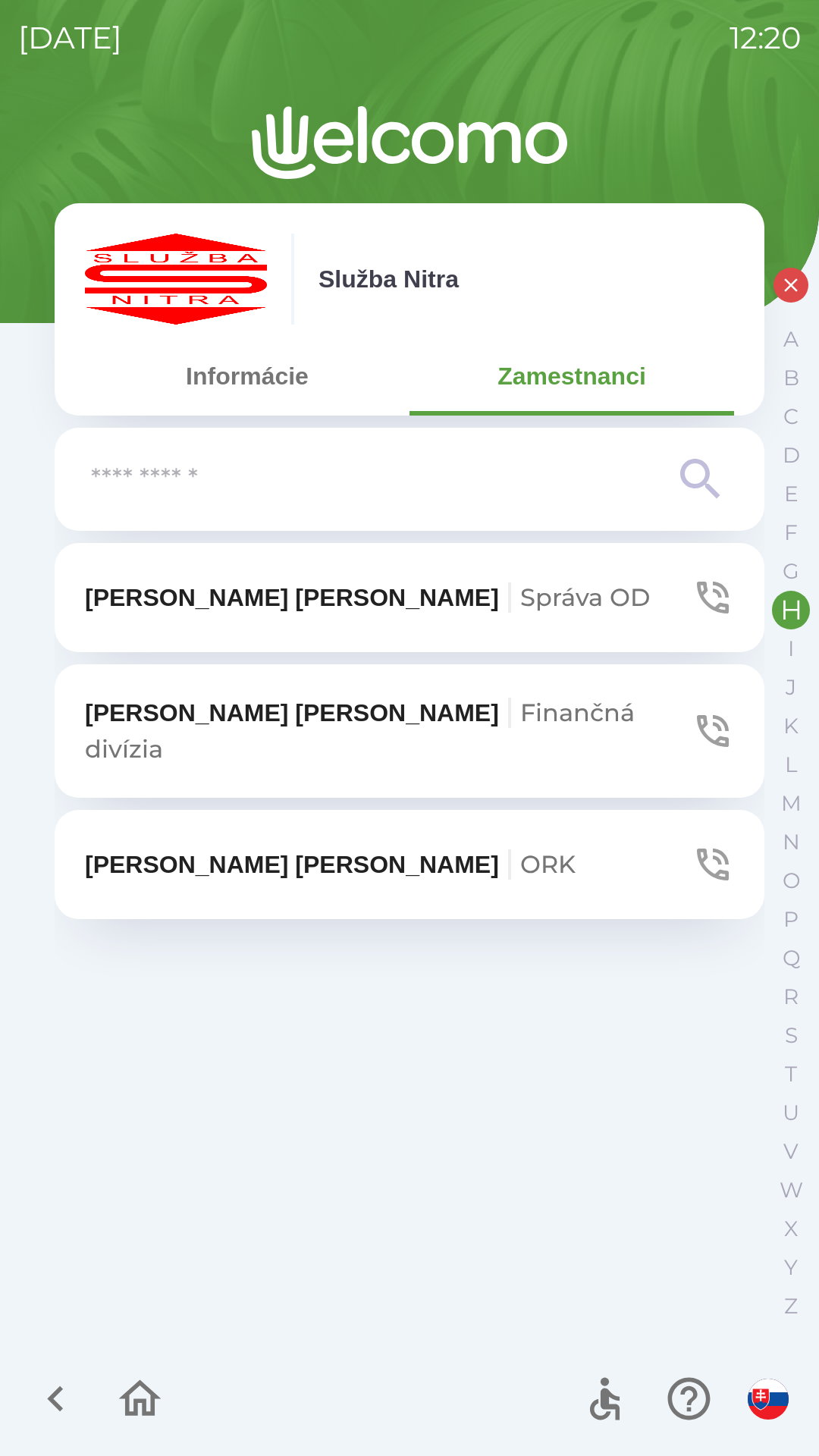
click at [216, 846] on p "[PERSON_NAME]" at bounding box center [330, 864] width 491 height 36
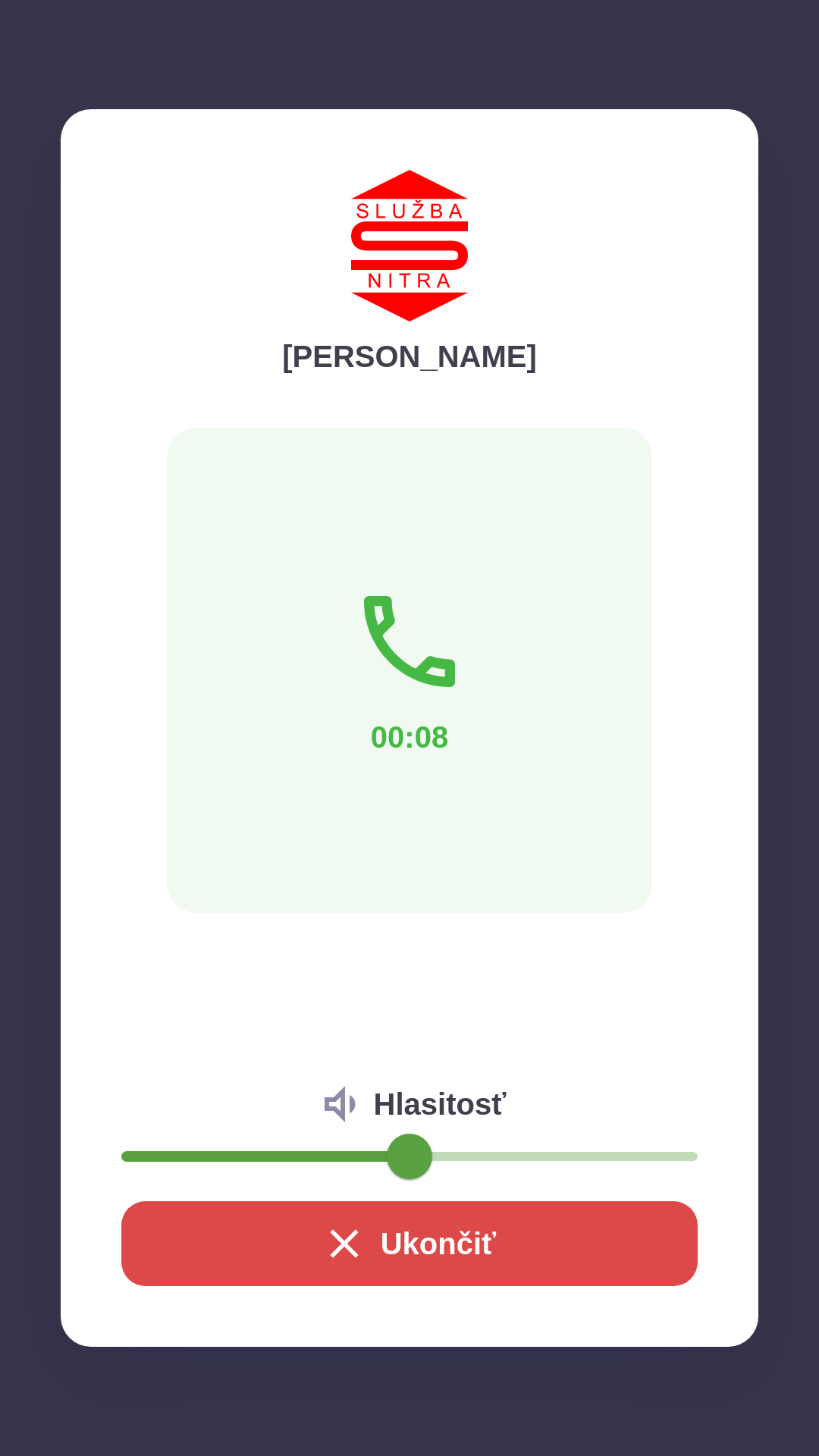
click at [351, 1212] on button "Ukončiť" at bounding box center [410, 1243] width 577 height 85
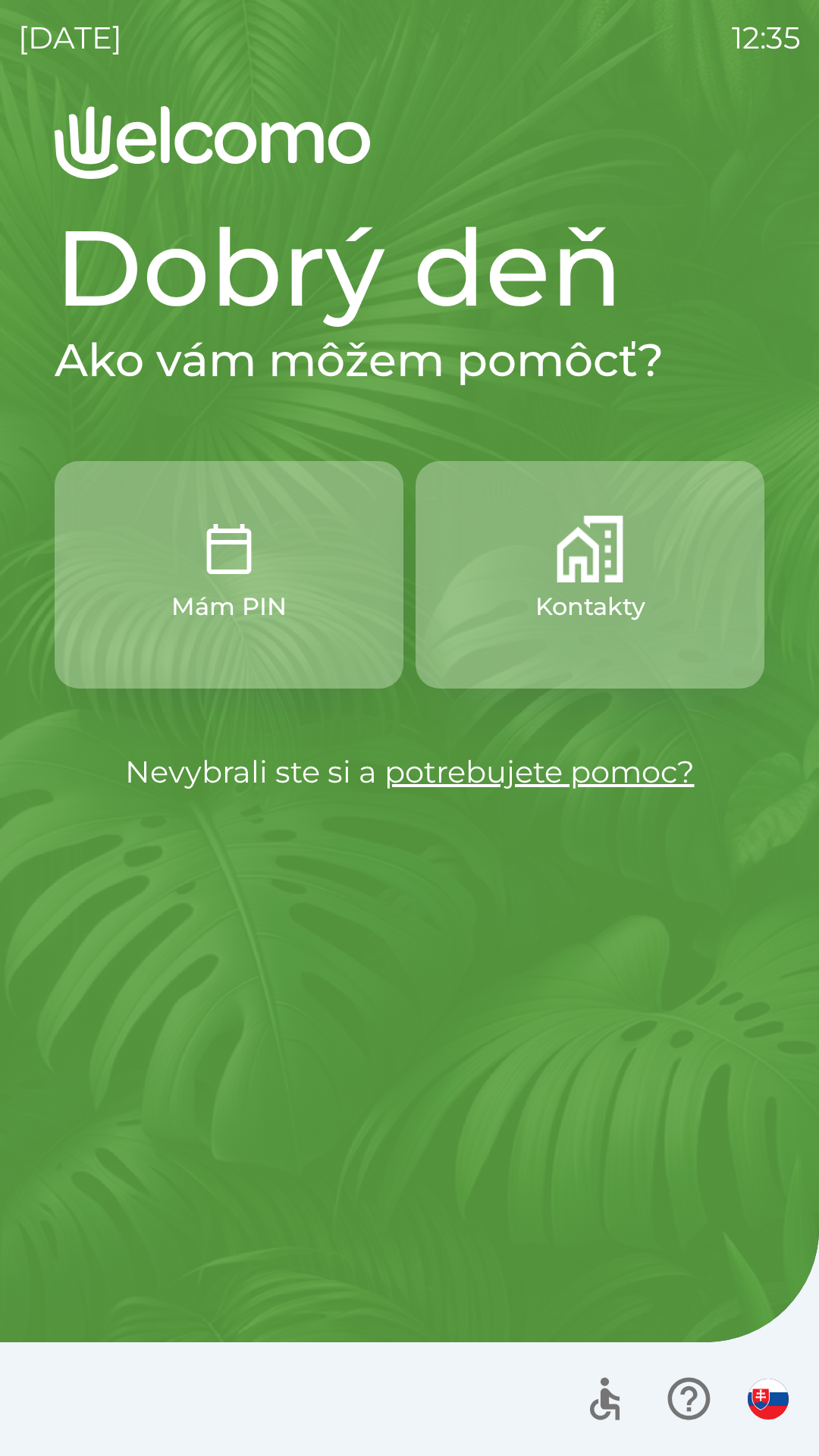
click at [632, 626] on button "Kontakty" at bounding box center [590, 574] width 349 height 228
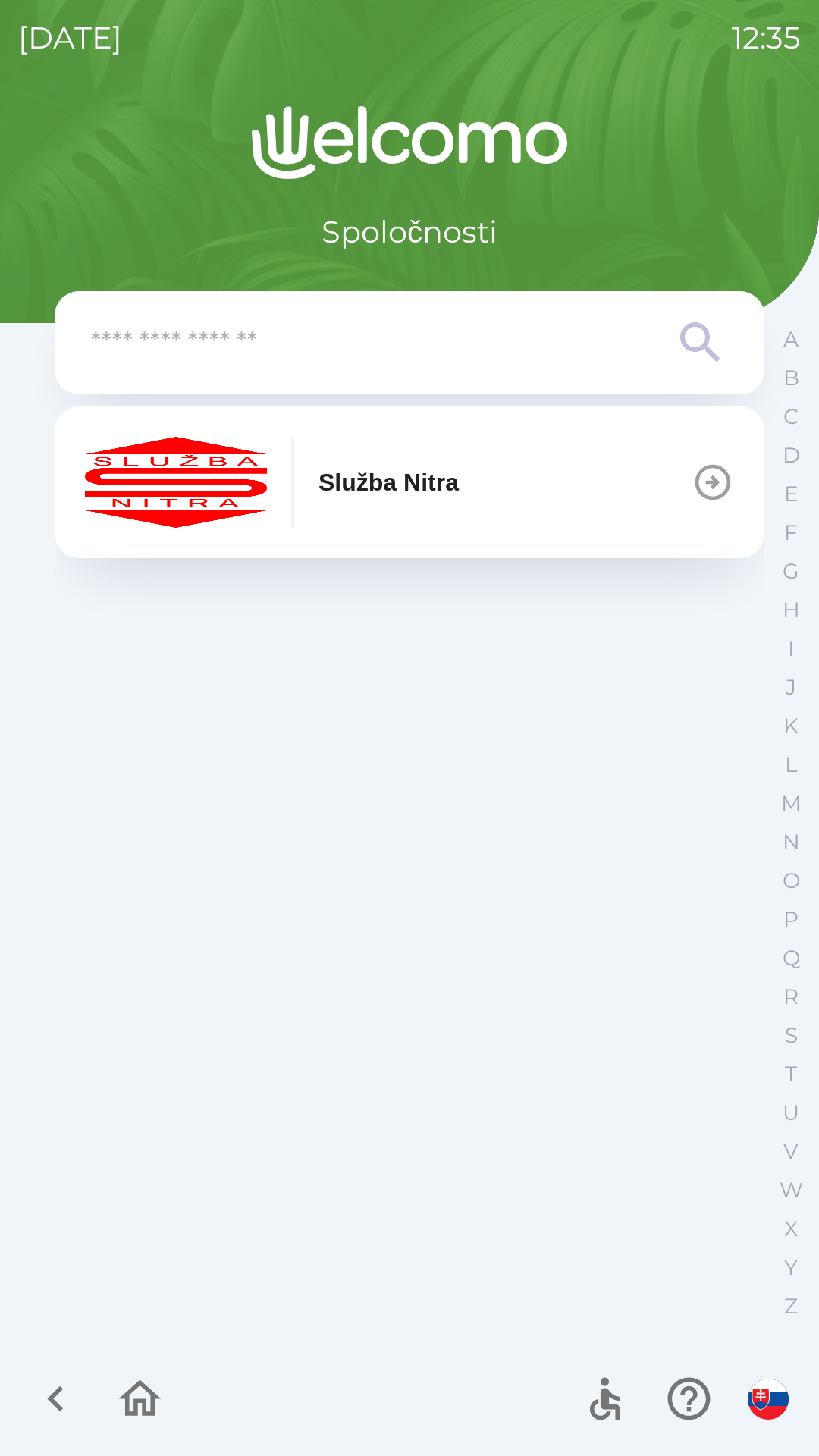
click at [626, 505] on button "Služba Nitra" at bounding box center [410, 481] width 710 height 151
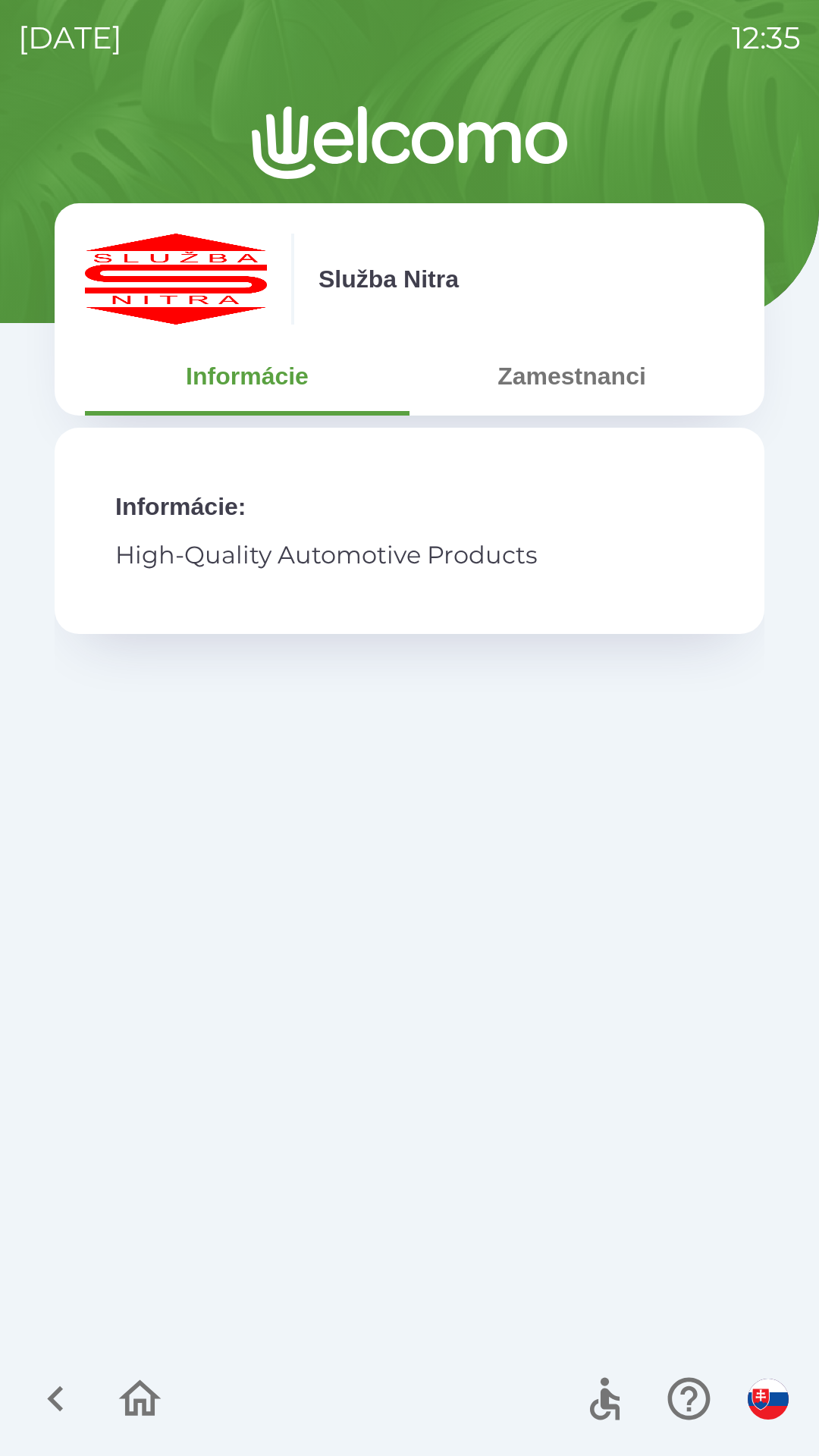
click at [602, 392] on button "Zamestnanci" at bounding box center [571, 376] width 325 height 55
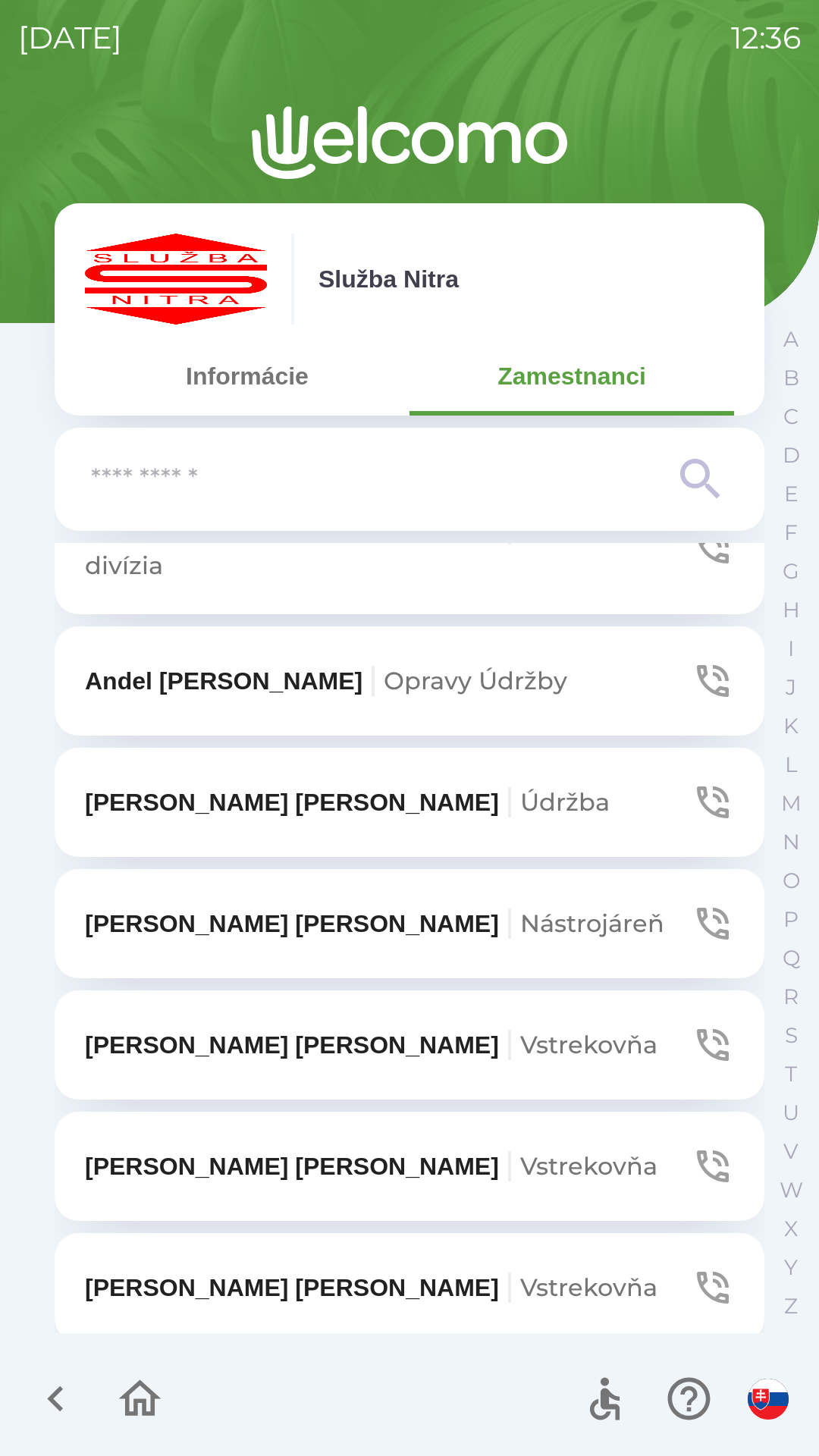
scroll to position [3144, 0]
click at [697, 906] on icon "button" at bounding box center [713, 922] width 32 height 32
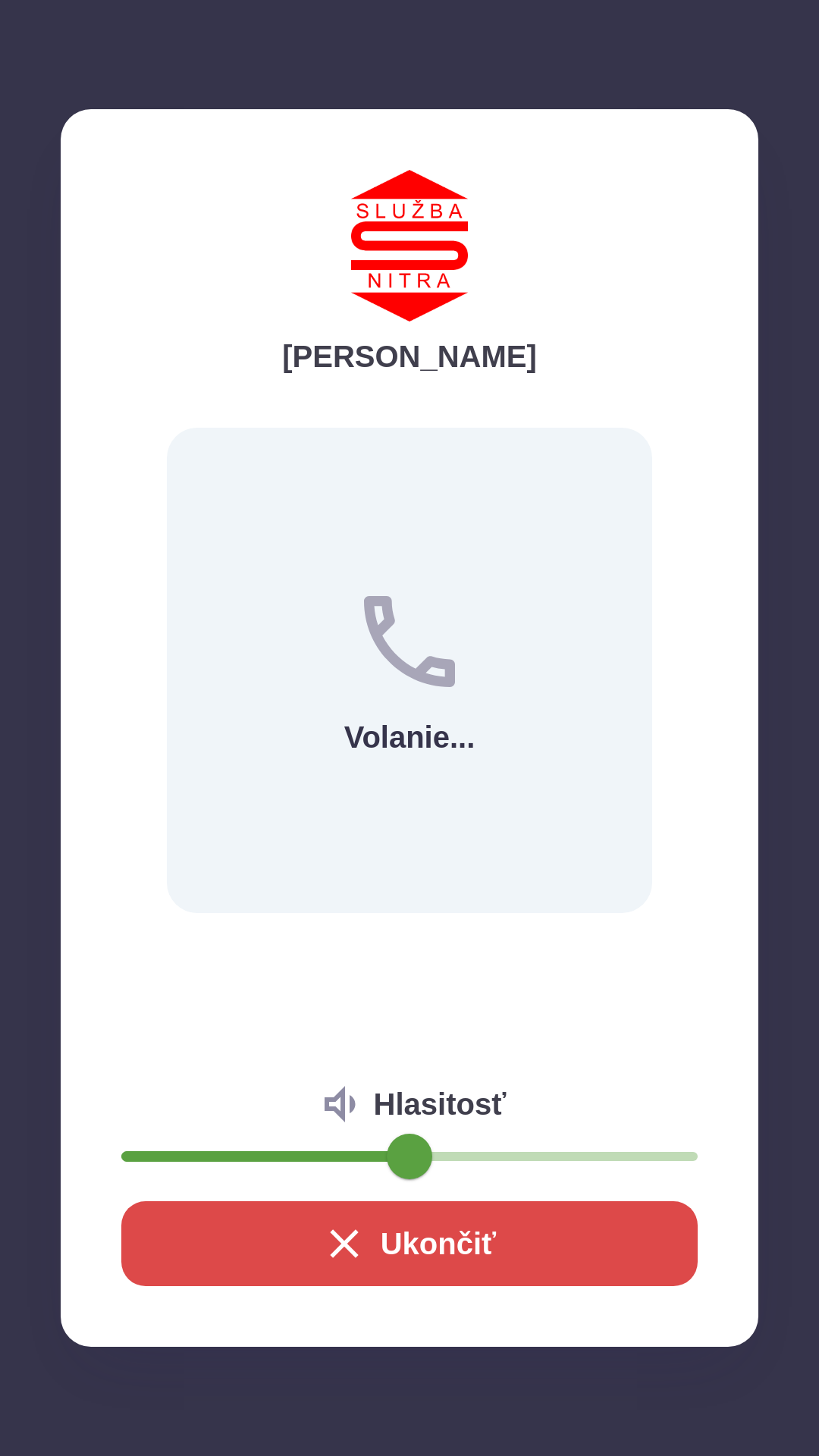
type input "*"
click at [387, 1157] on span at bounding box center [410, 1156] width 46 height 46
click at [410, 1253] on button "Ukončiť" at bounding box center [410, 1243] width 577 height 85
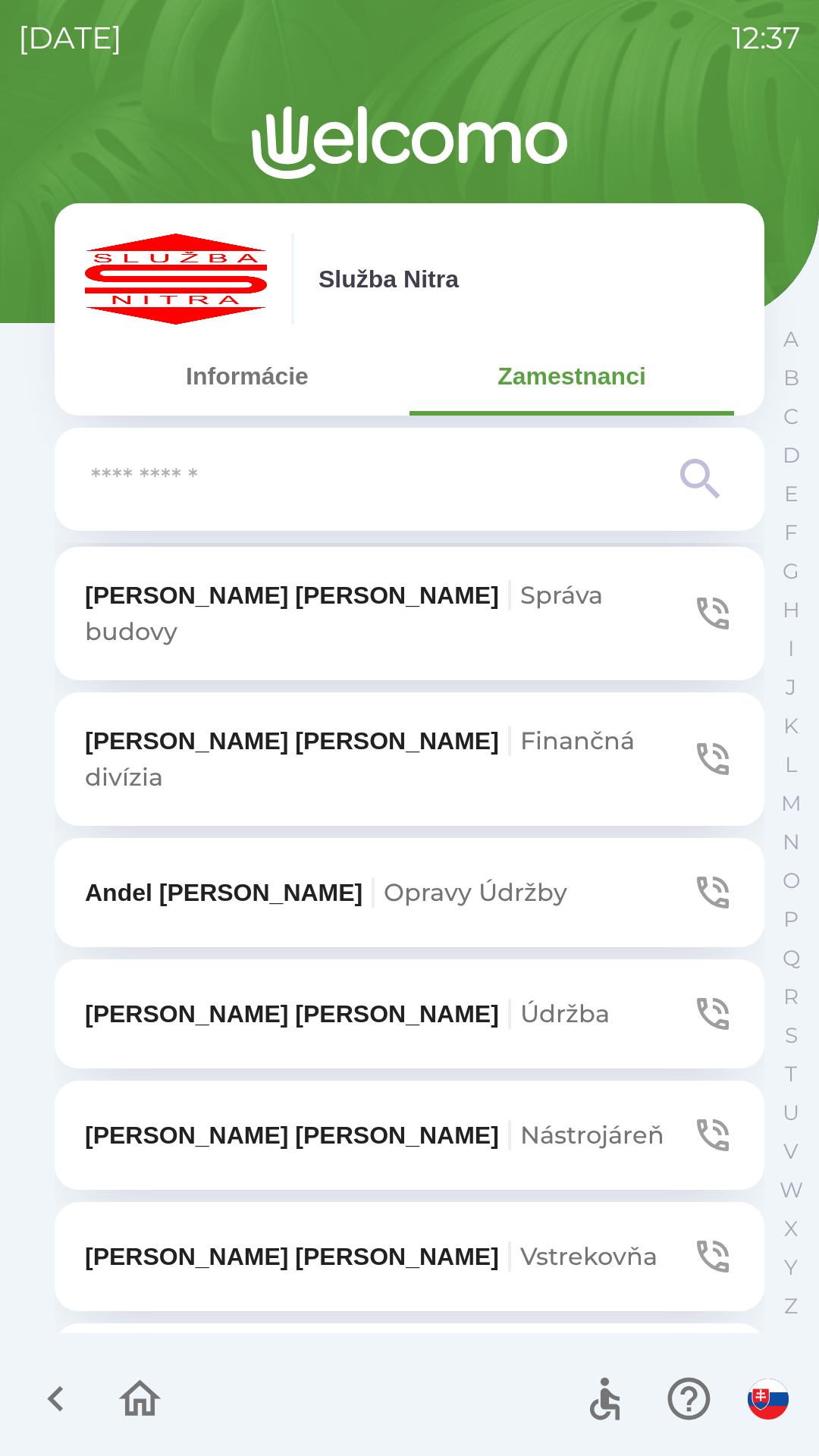
scroll to position [2929, 0]
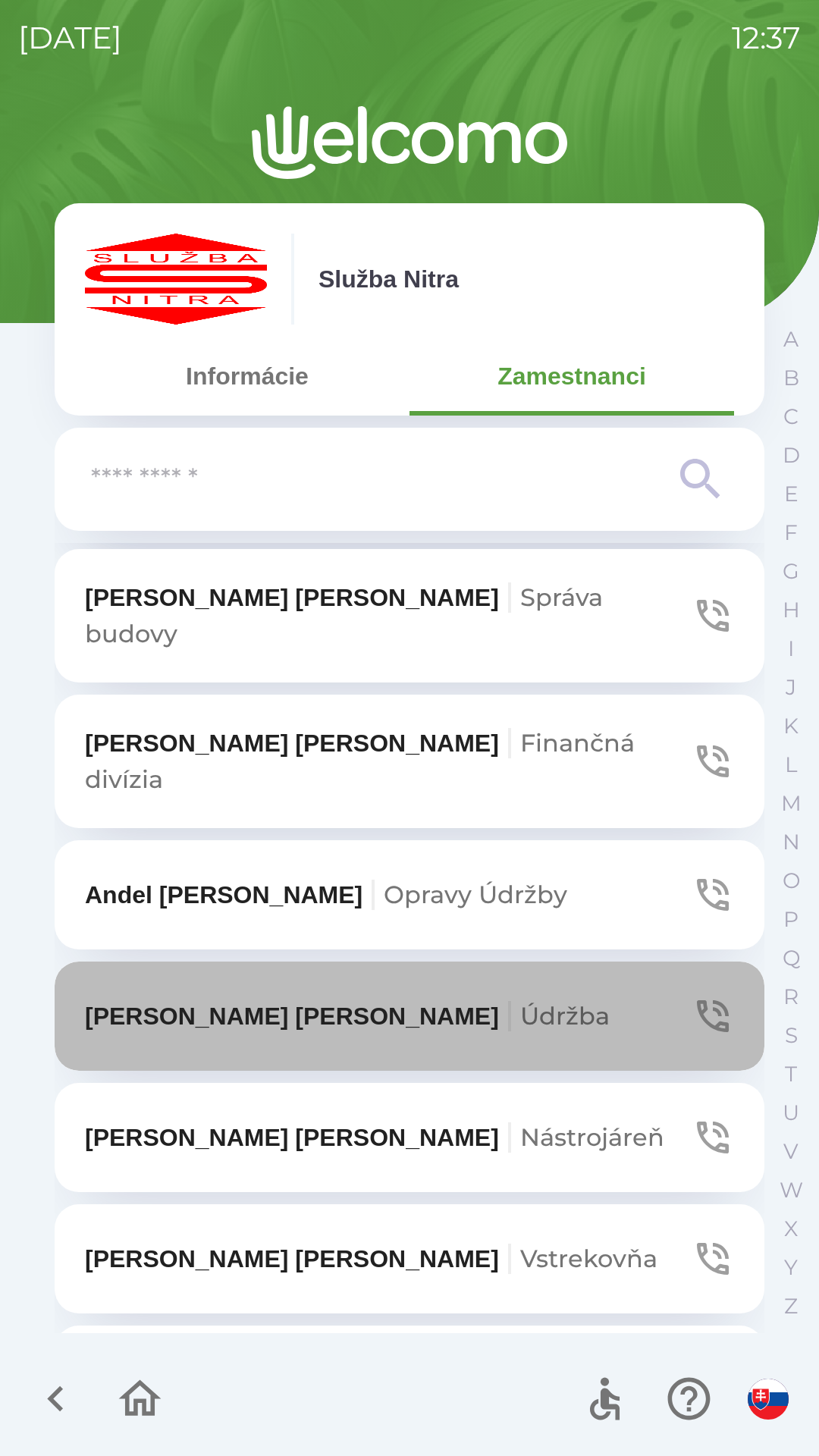
click at [703, 995] on icon "button" at bounding box center [713, 1015] width 42 height 42
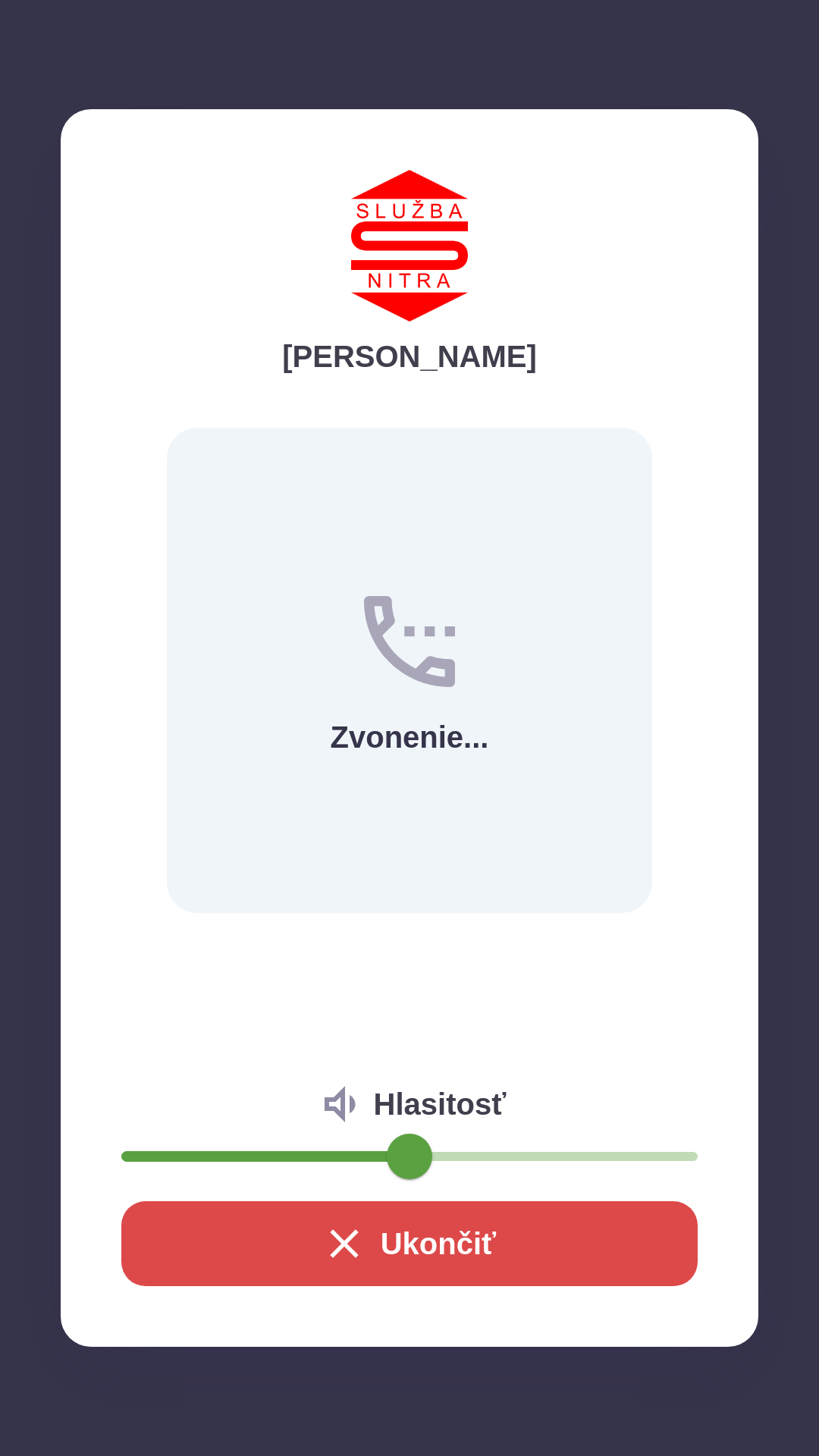
type input "*"
click at [168, 1145] on span at bounding box center [167, 1156] width 46 height 46
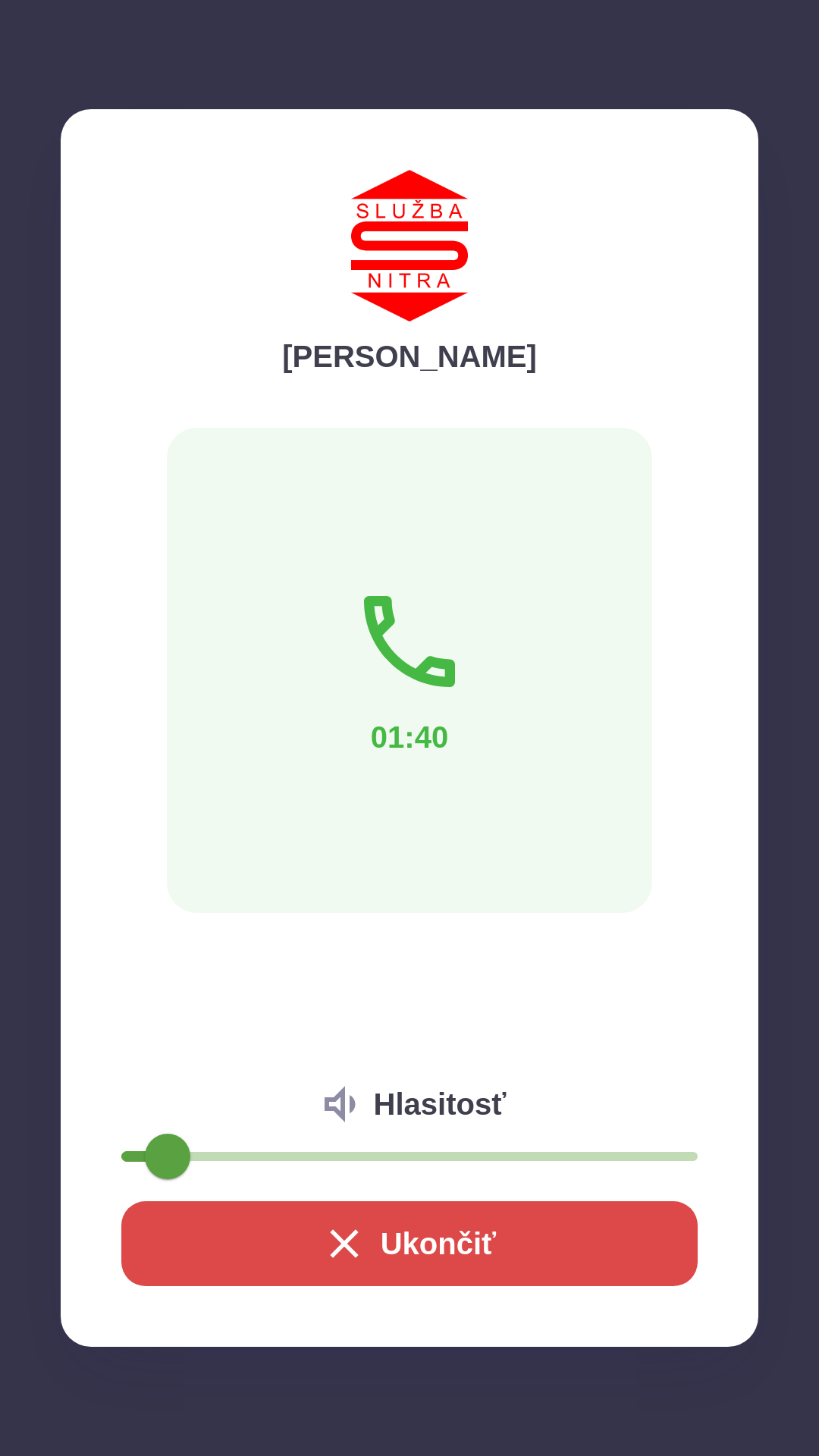
click at [349, 1254] on icon "button" at bounding box center [344, 1243] width 28 height 28
